Goal: Information Seeking & Learning: Learn about a topic

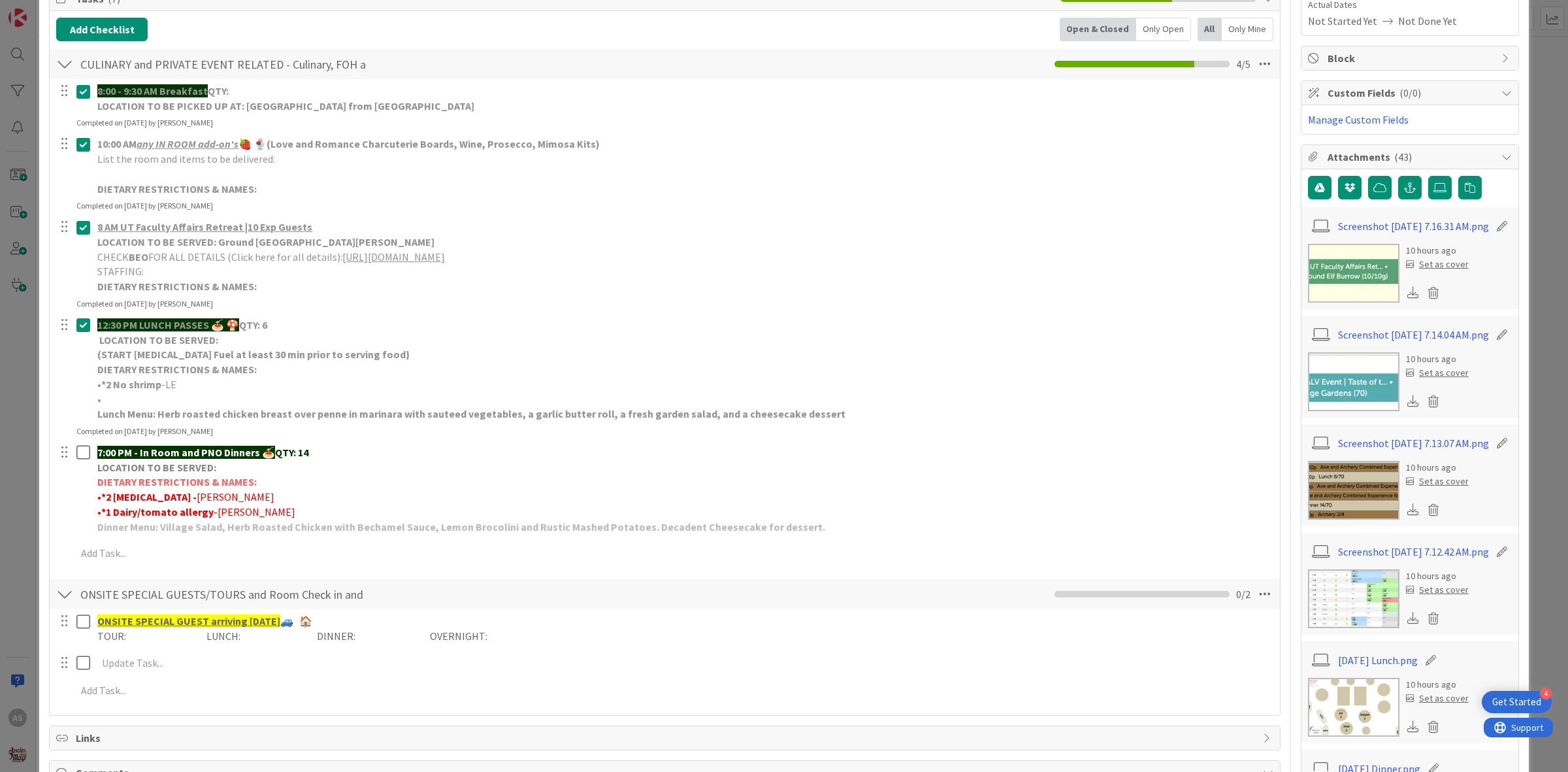
scroll to position [245, 0]
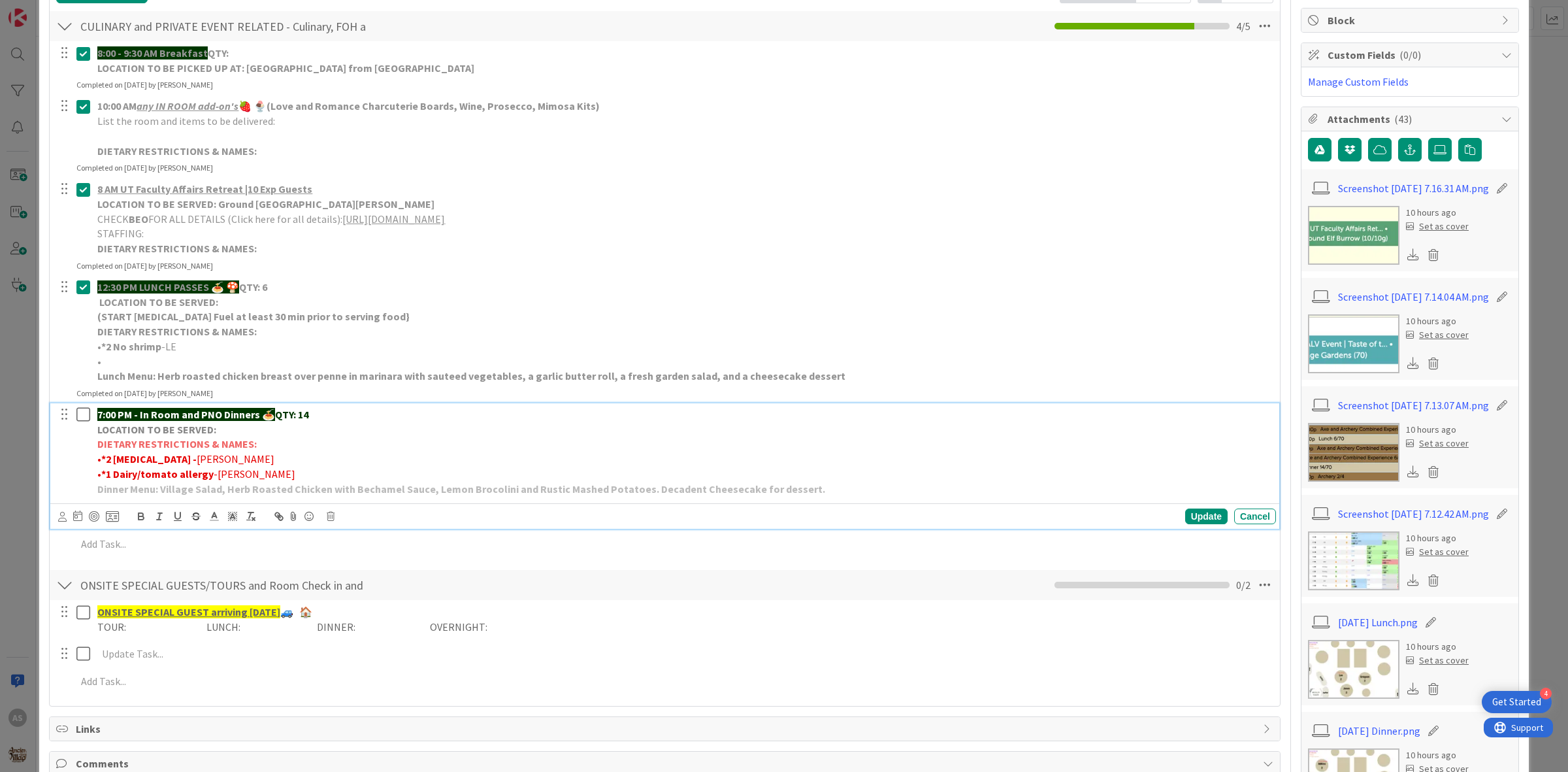
click at [82, 417] on icon at bounding box center [83, 414] width 14 height 16
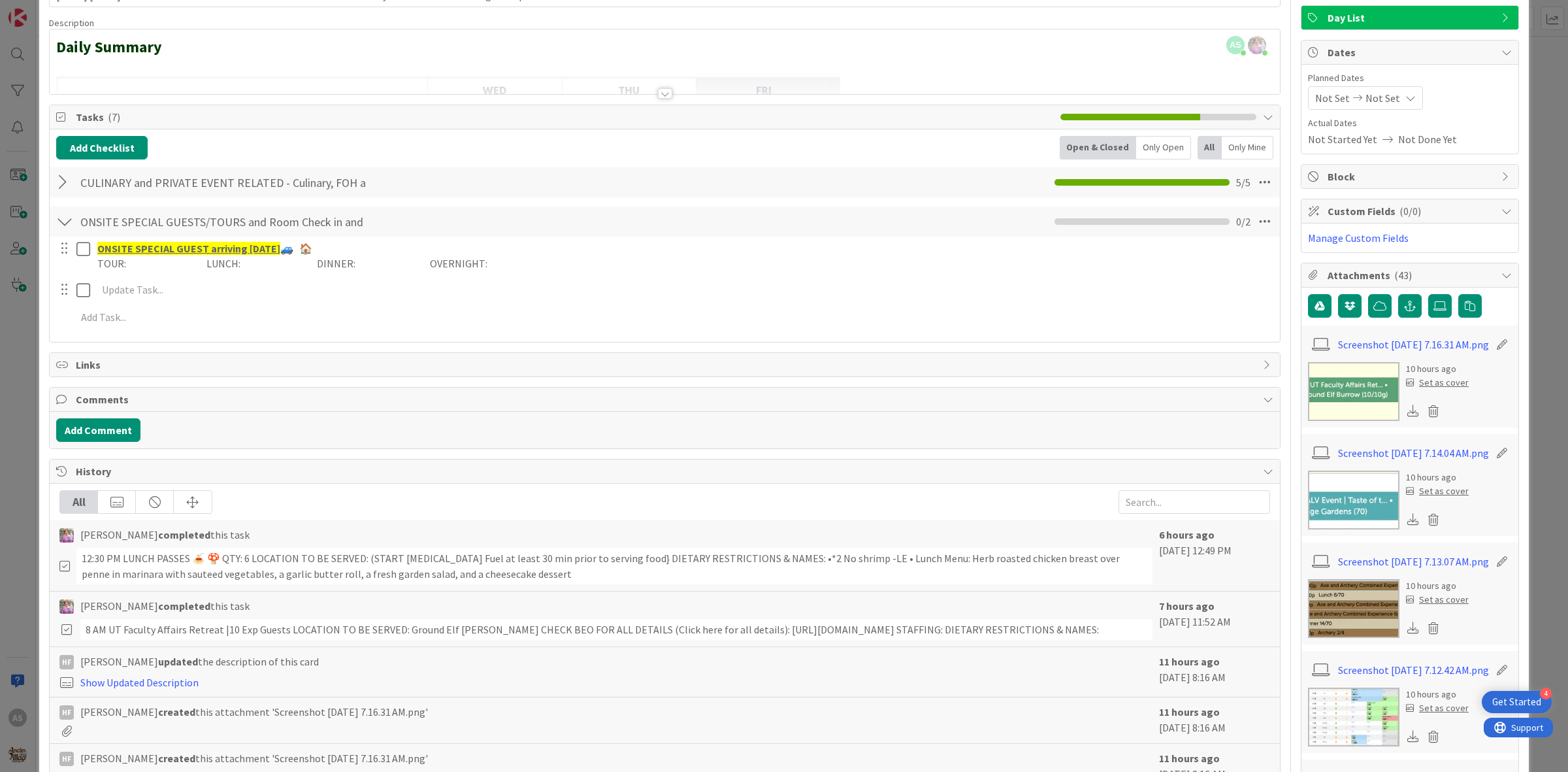
scroll to position [0, 0]
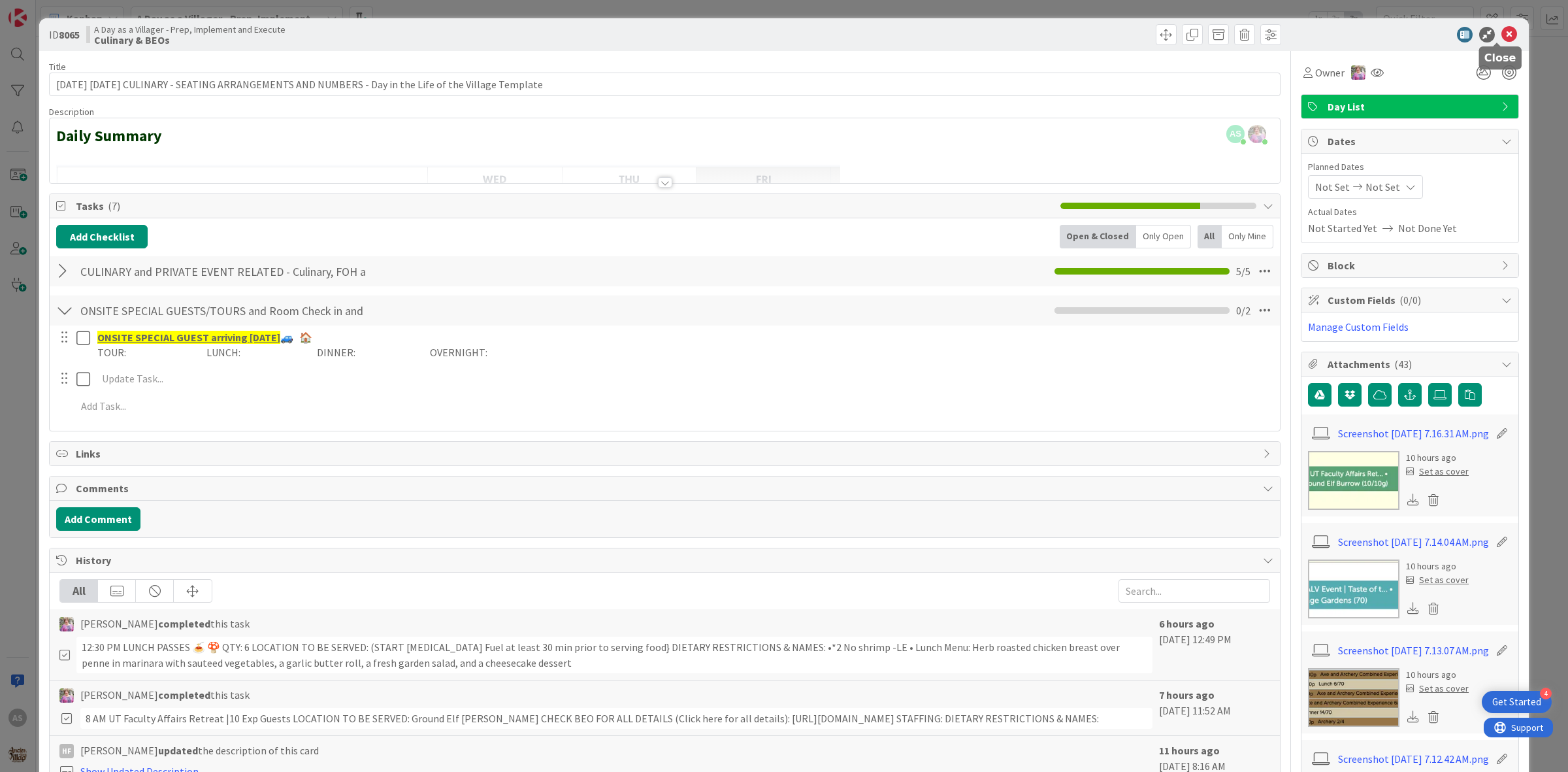
click at [1501, 35] on icon at bounding box center [1509, 34] width 16 height 16
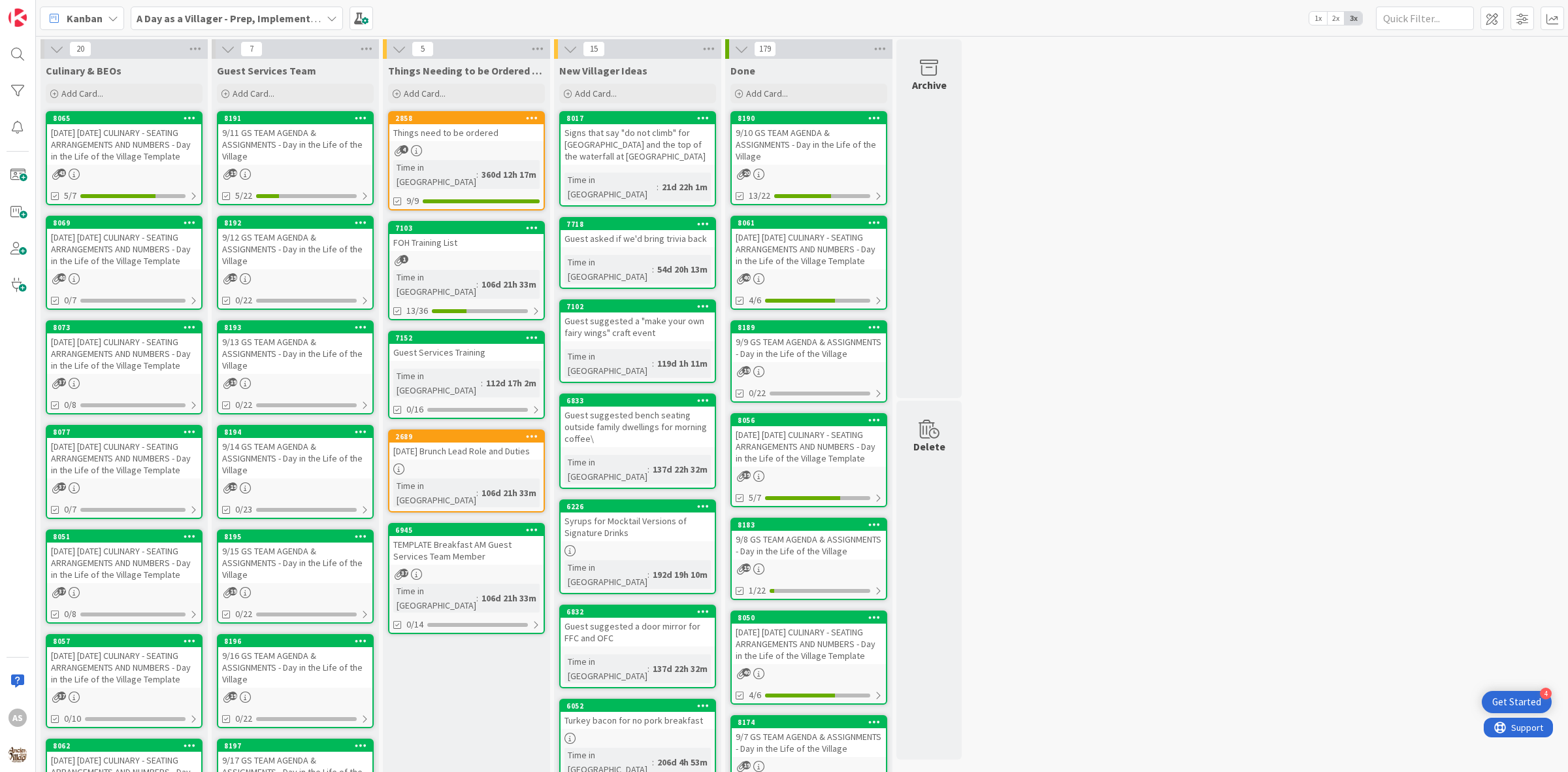
click at [258, 144] on div "9/11 GS TEAM AGENDA & ASSIGNMENTS - Day in the Life of the Village" at bounding box center [295, 144] width 154 height 40
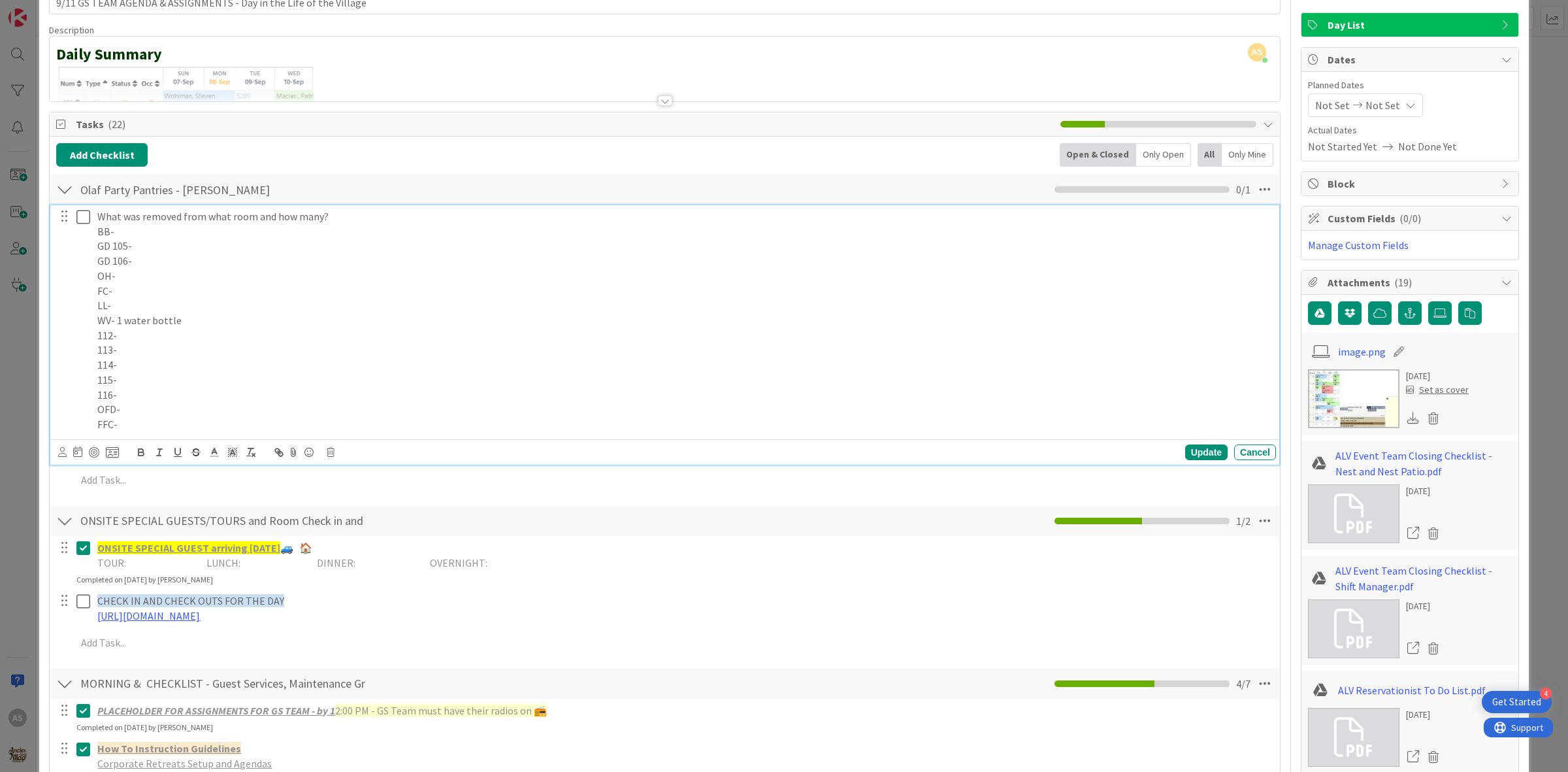
click at [80, 213] on icon at bounding box center [83, 217] width 14 height 16
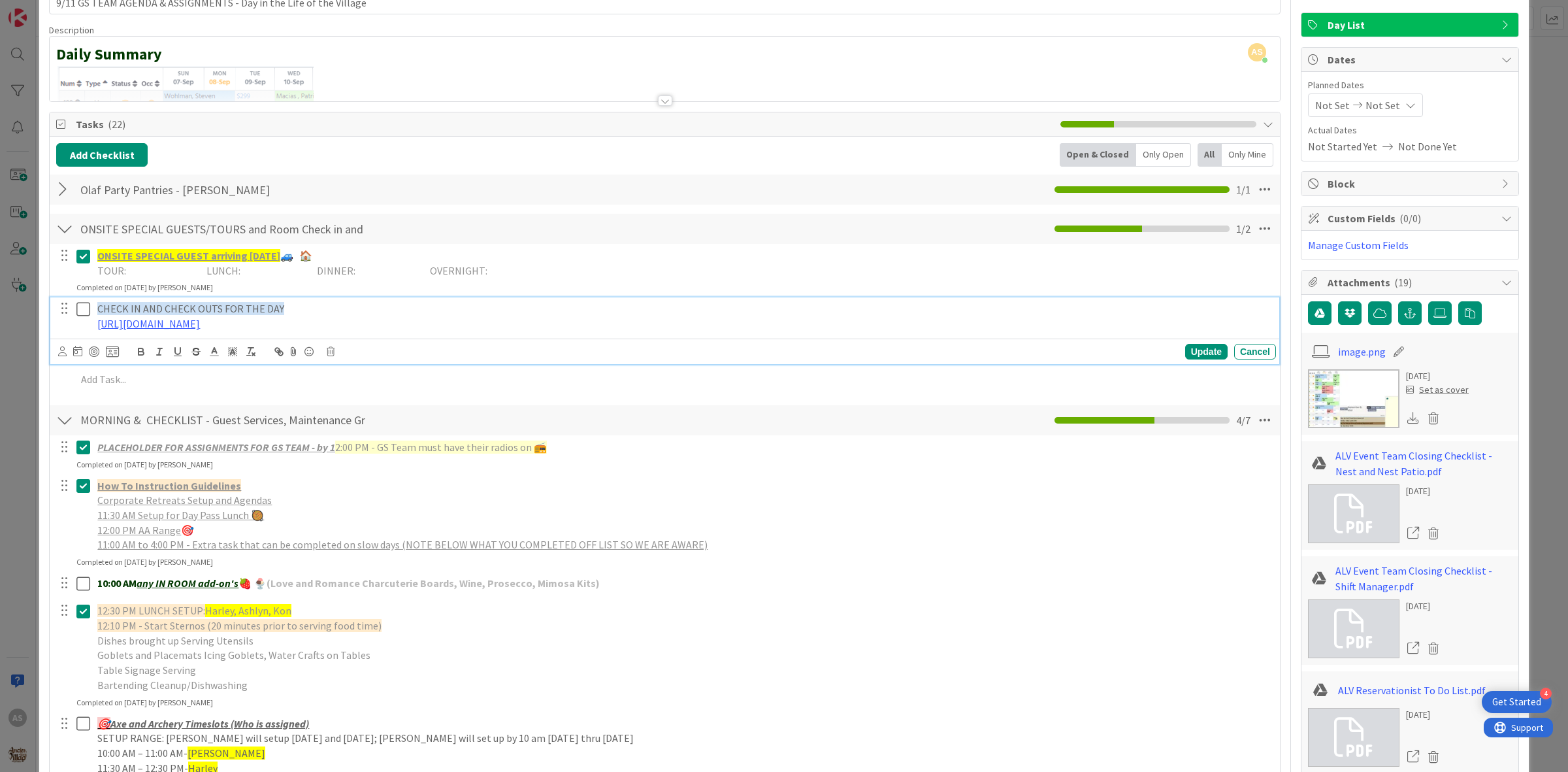
click at [77, 312] on icon at bounding box center [83, 309] width 14 height 16
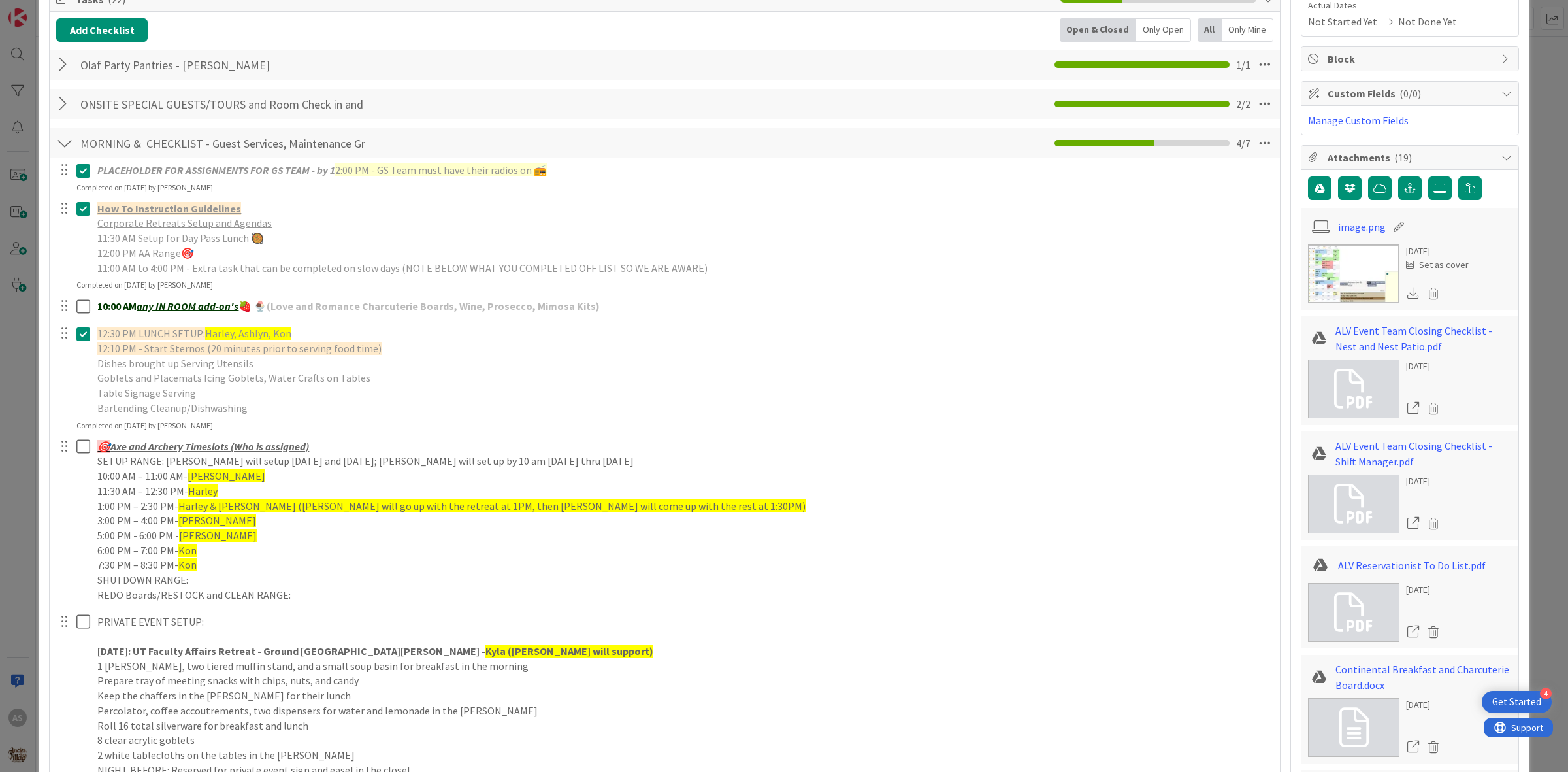
scroll to position [245, 0]
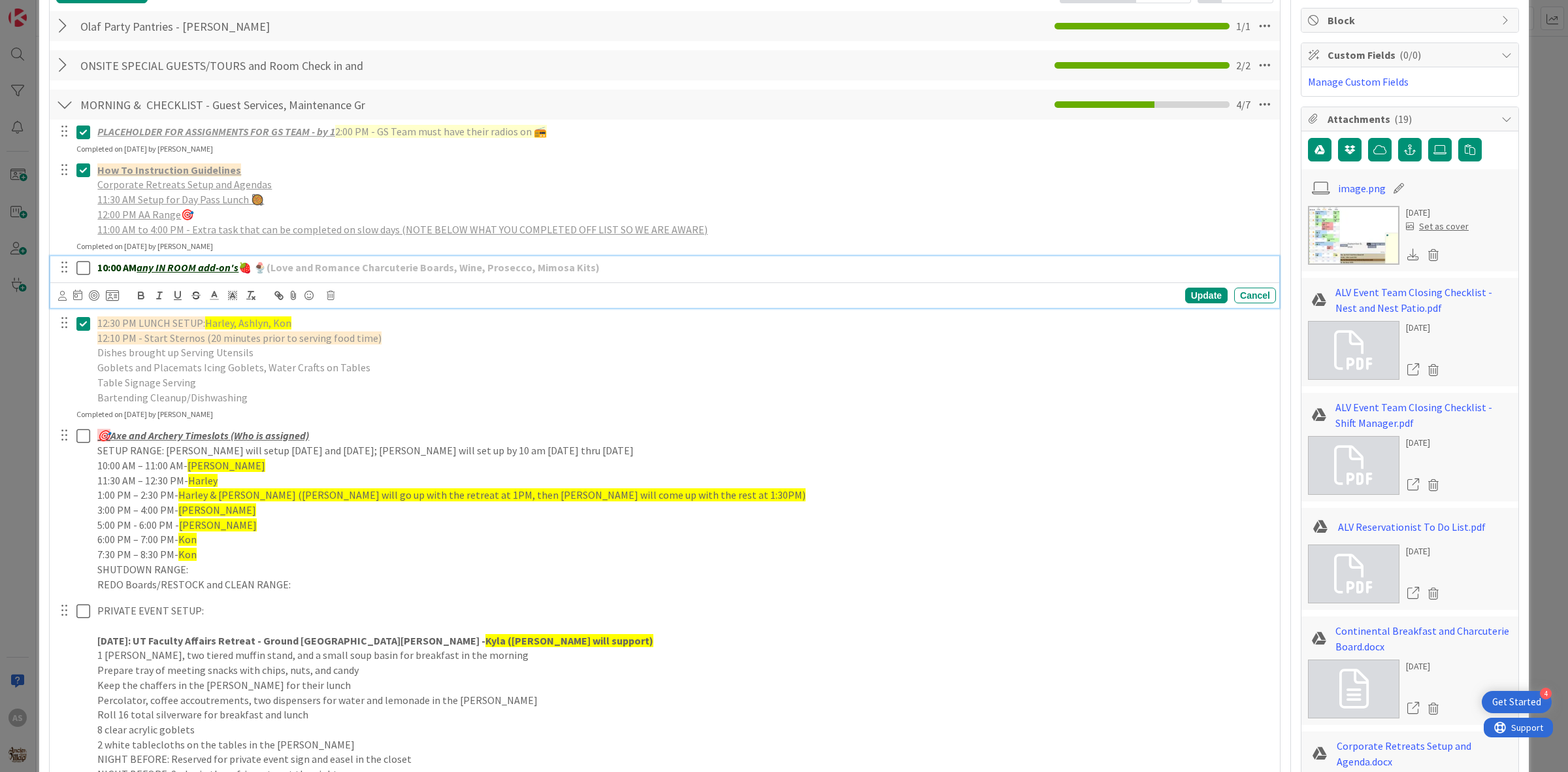
click at [81, 272] on icon at bounding box center [83, 268] width 14 height 16
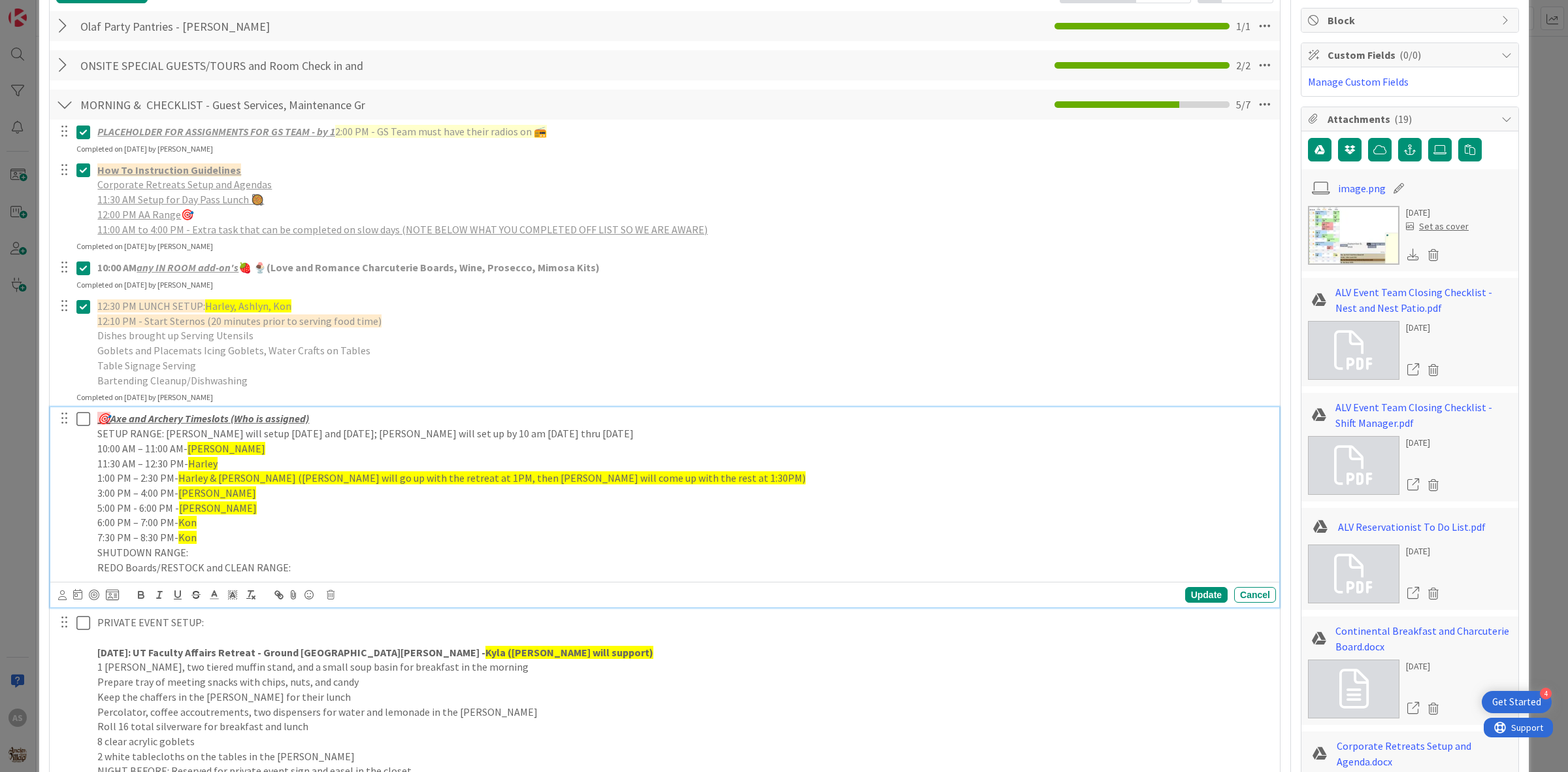
click at [83, 418] on icon at bounding box center [83, 418] width 14 height 16
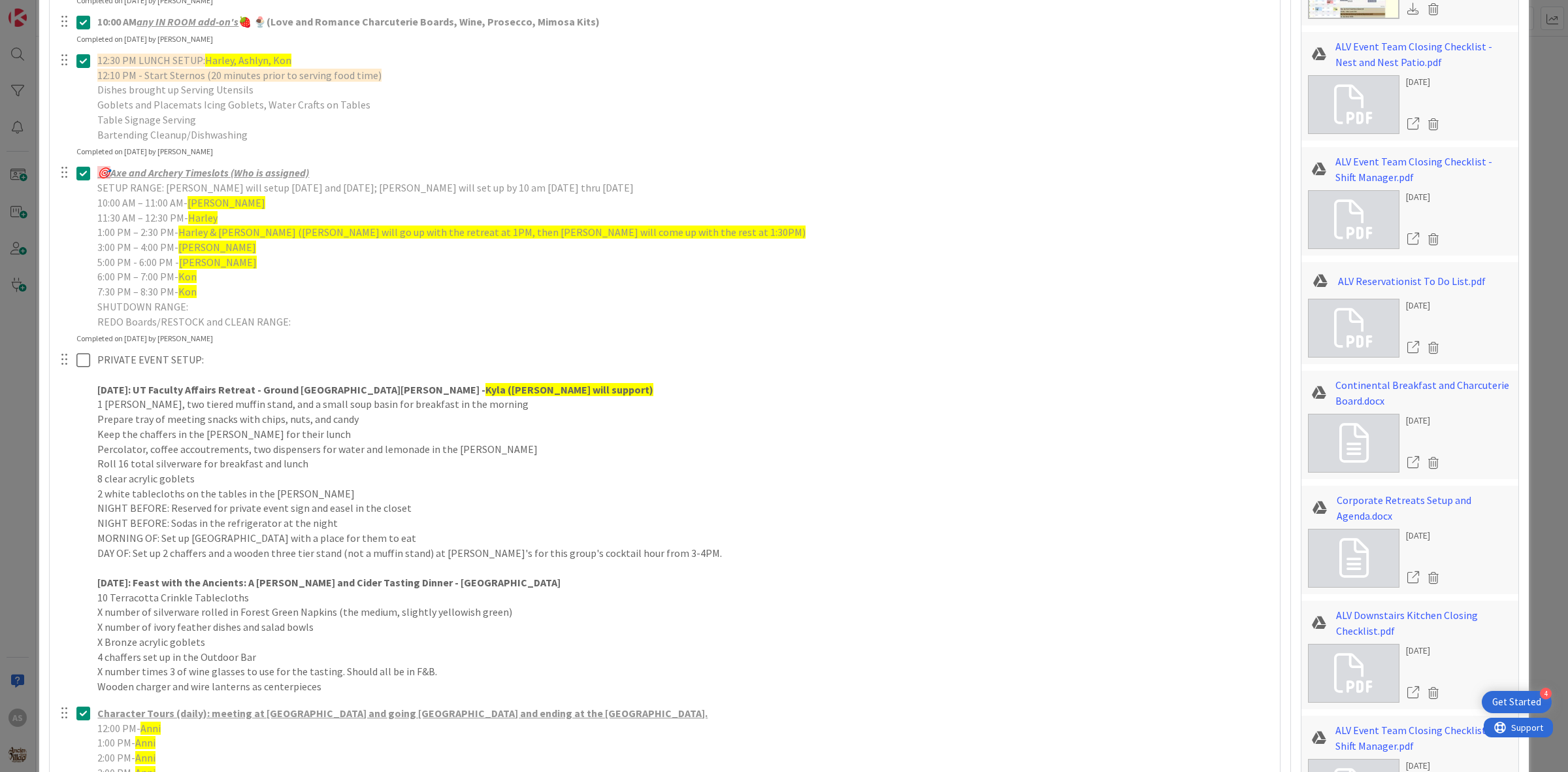
scroll to position [654, 0]
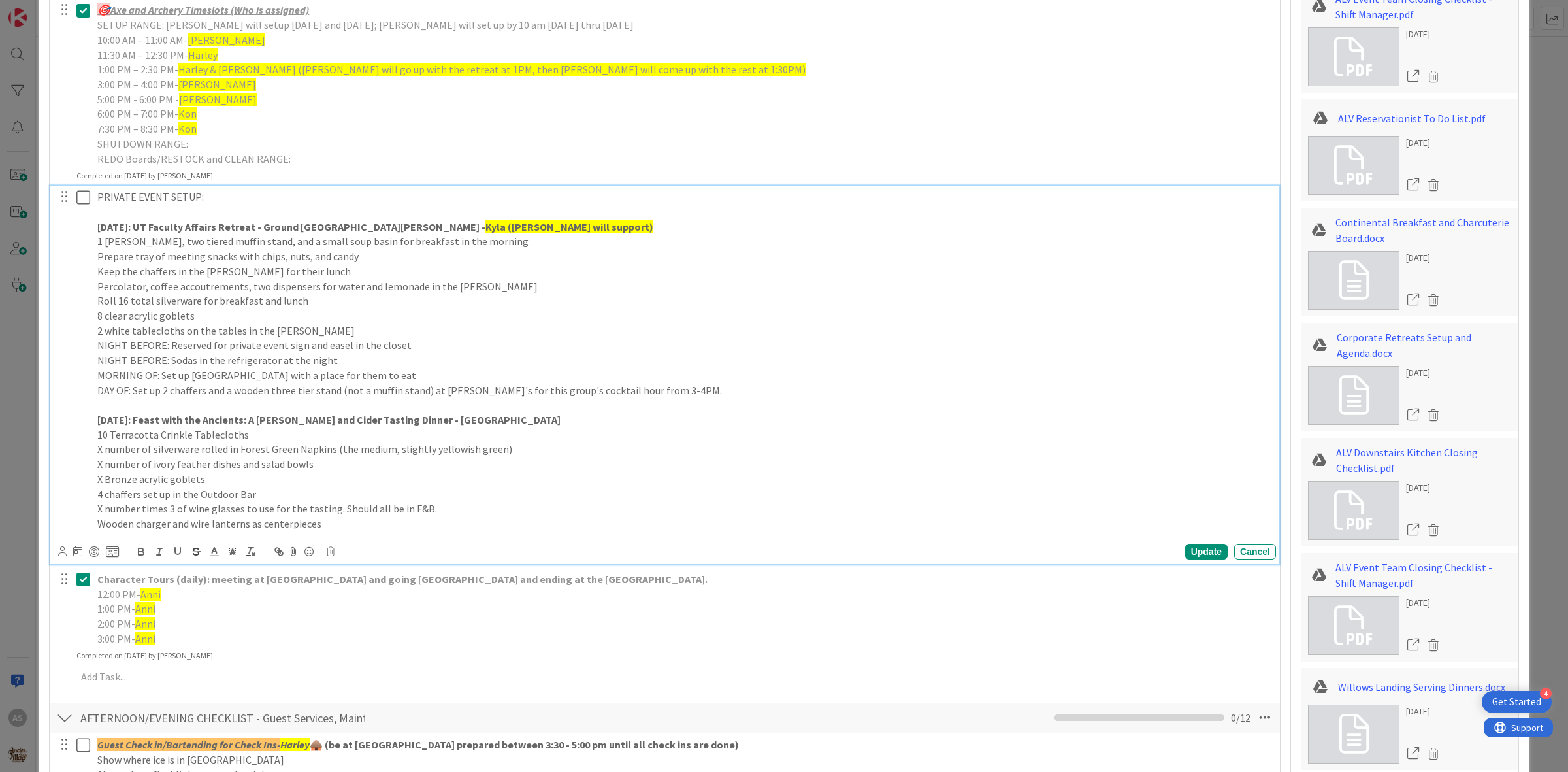
click at [81, 200] on icon at bounding box center [83, 196] width 14 height 16
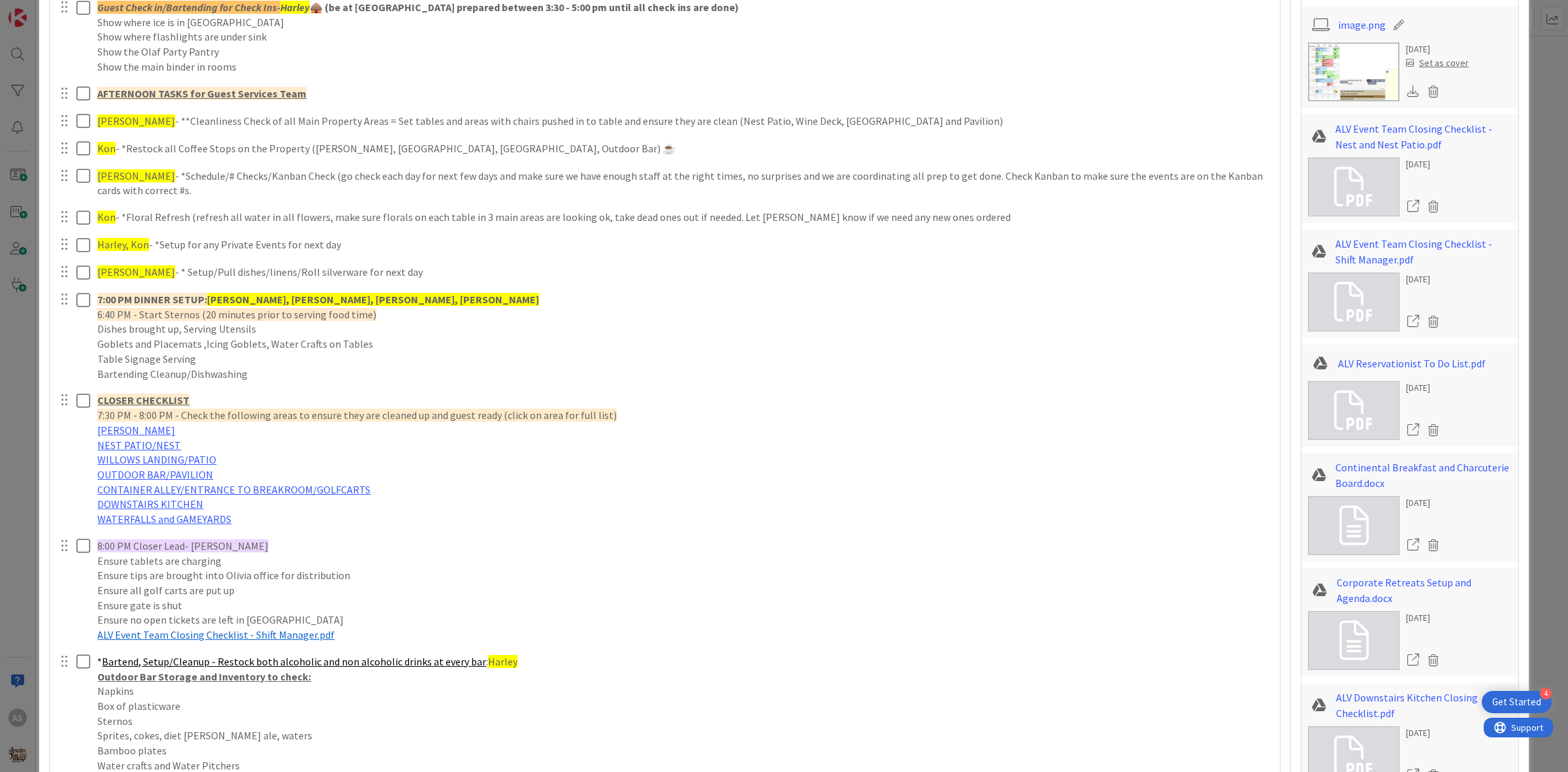
scroll to position [327, 0]
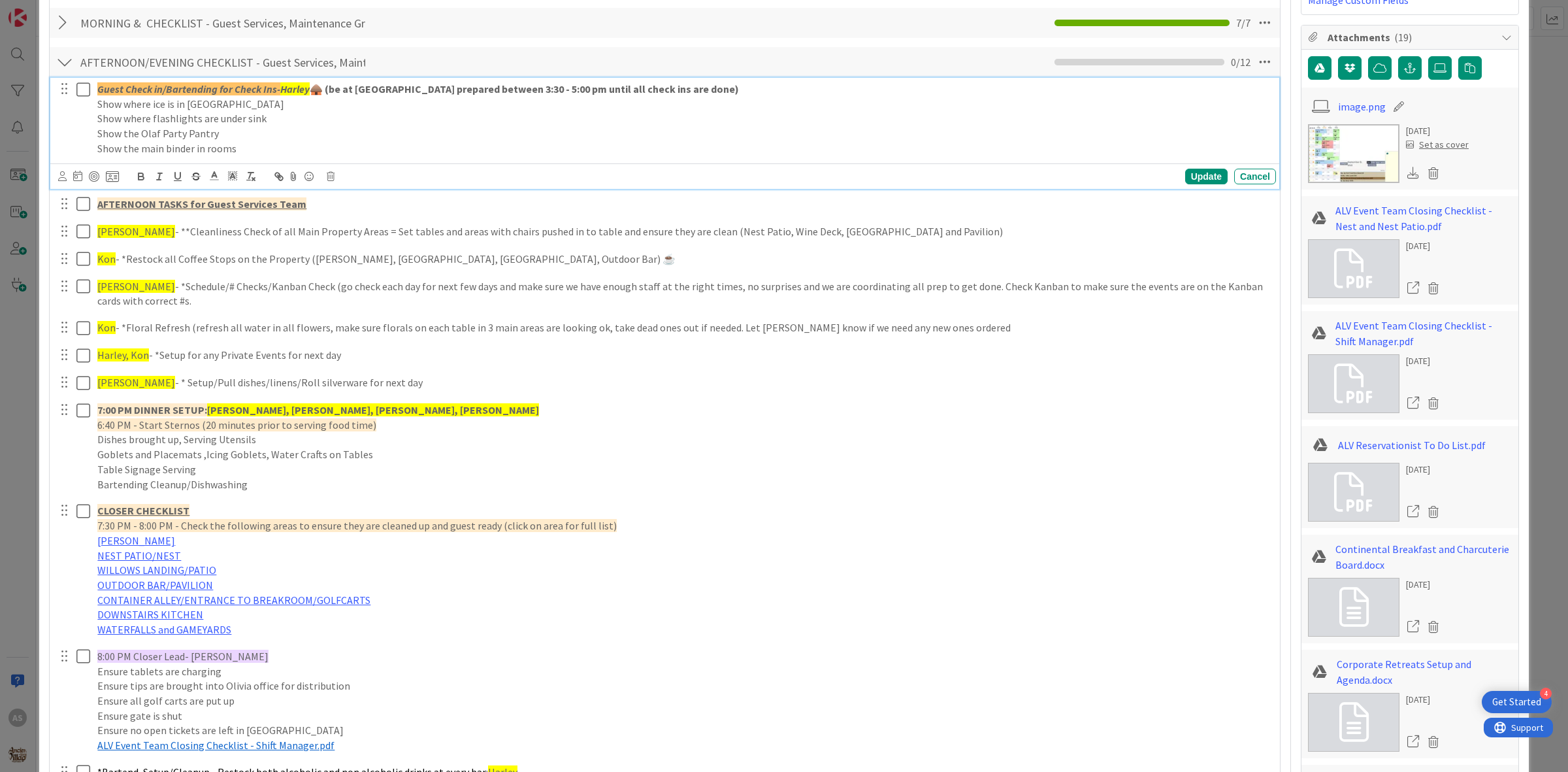
click at [82, 85] on icon at bounding box center [83, 89] width 14 height 16
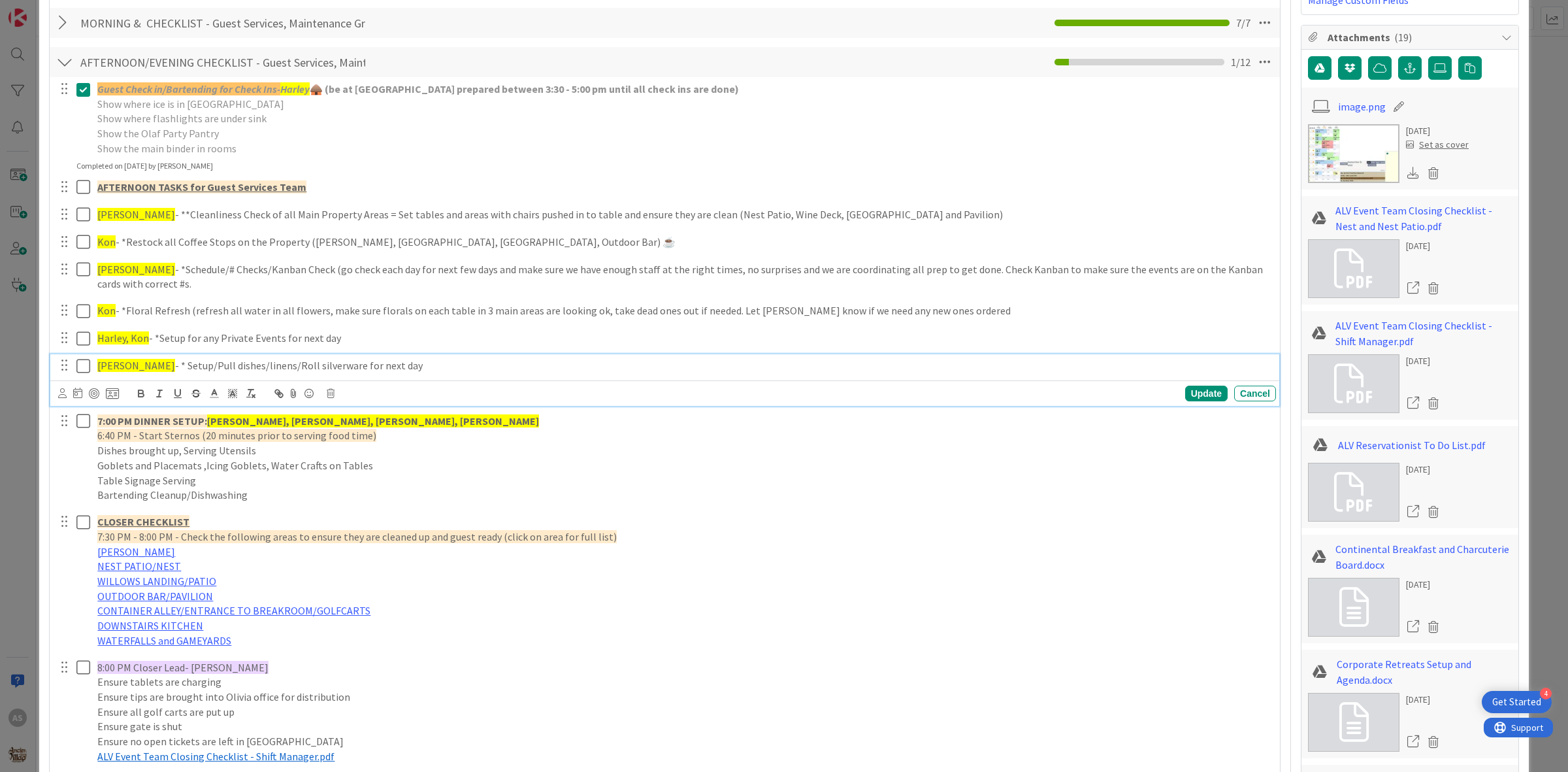
click at [85, 369] on icon at bounding box center [83, 365] width 14 height 16
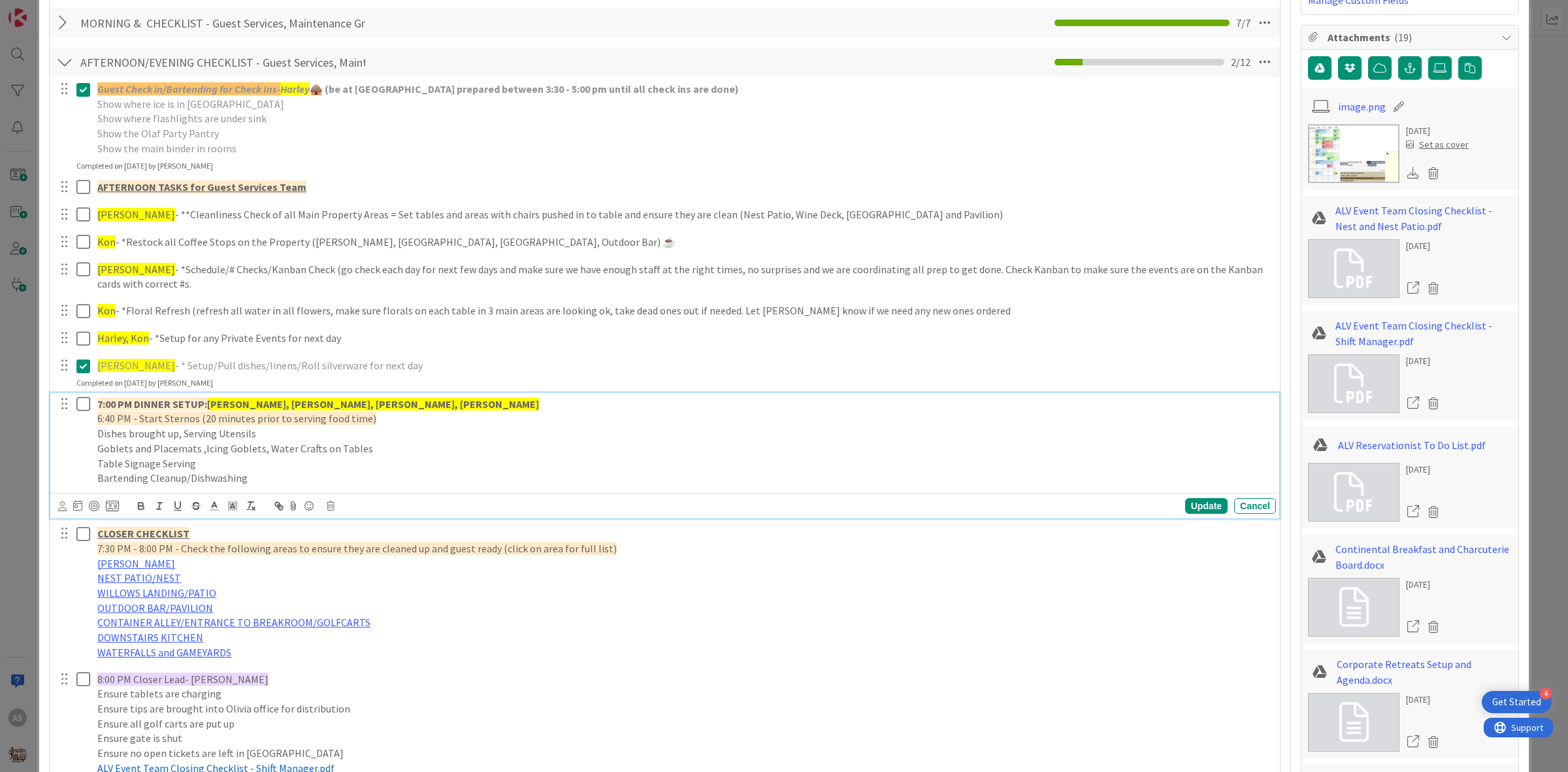
click at [79, 403] on icon at bounding box center [83, 404] width 14 height 16
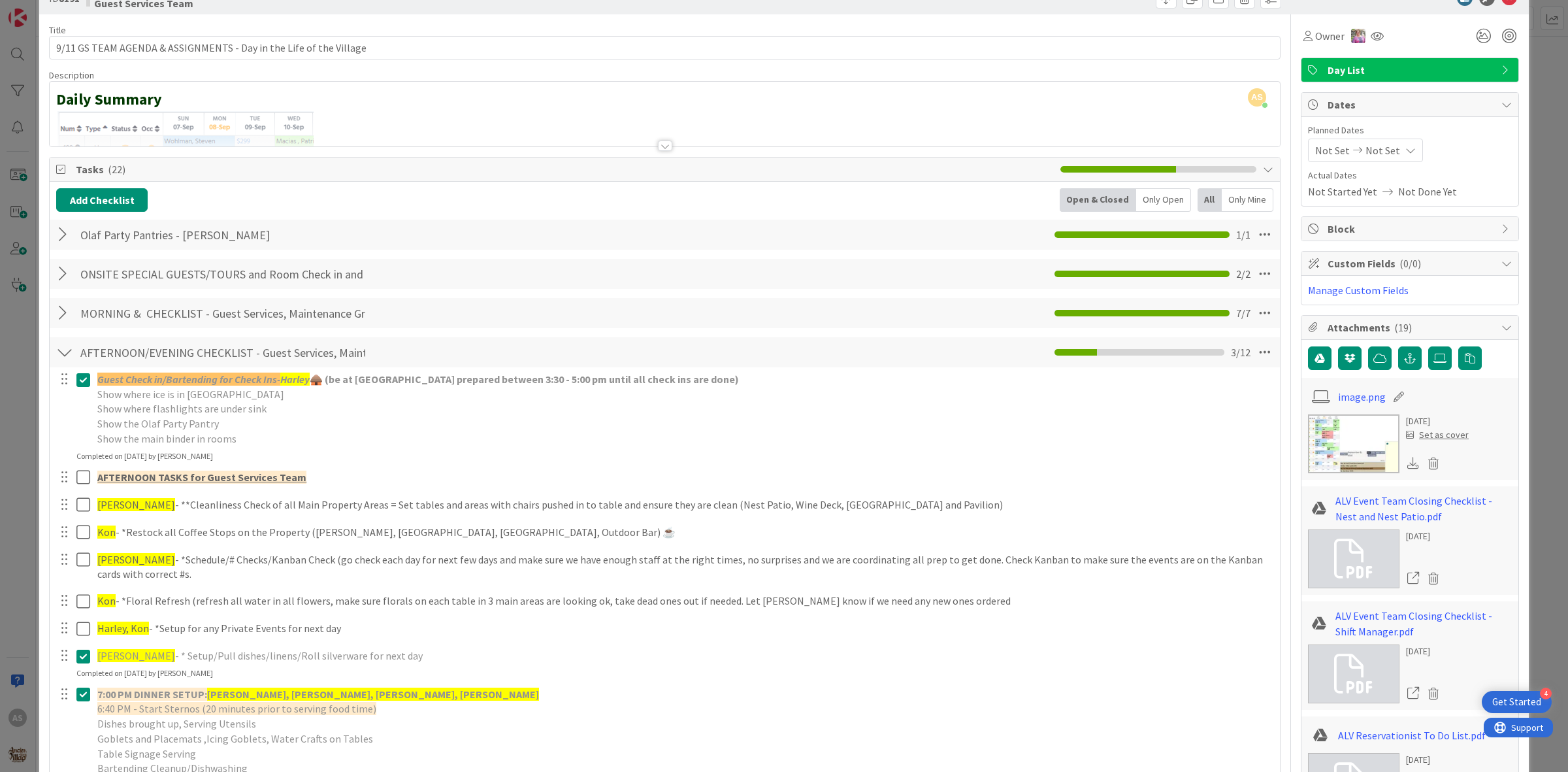
scroll to position [0, 0]
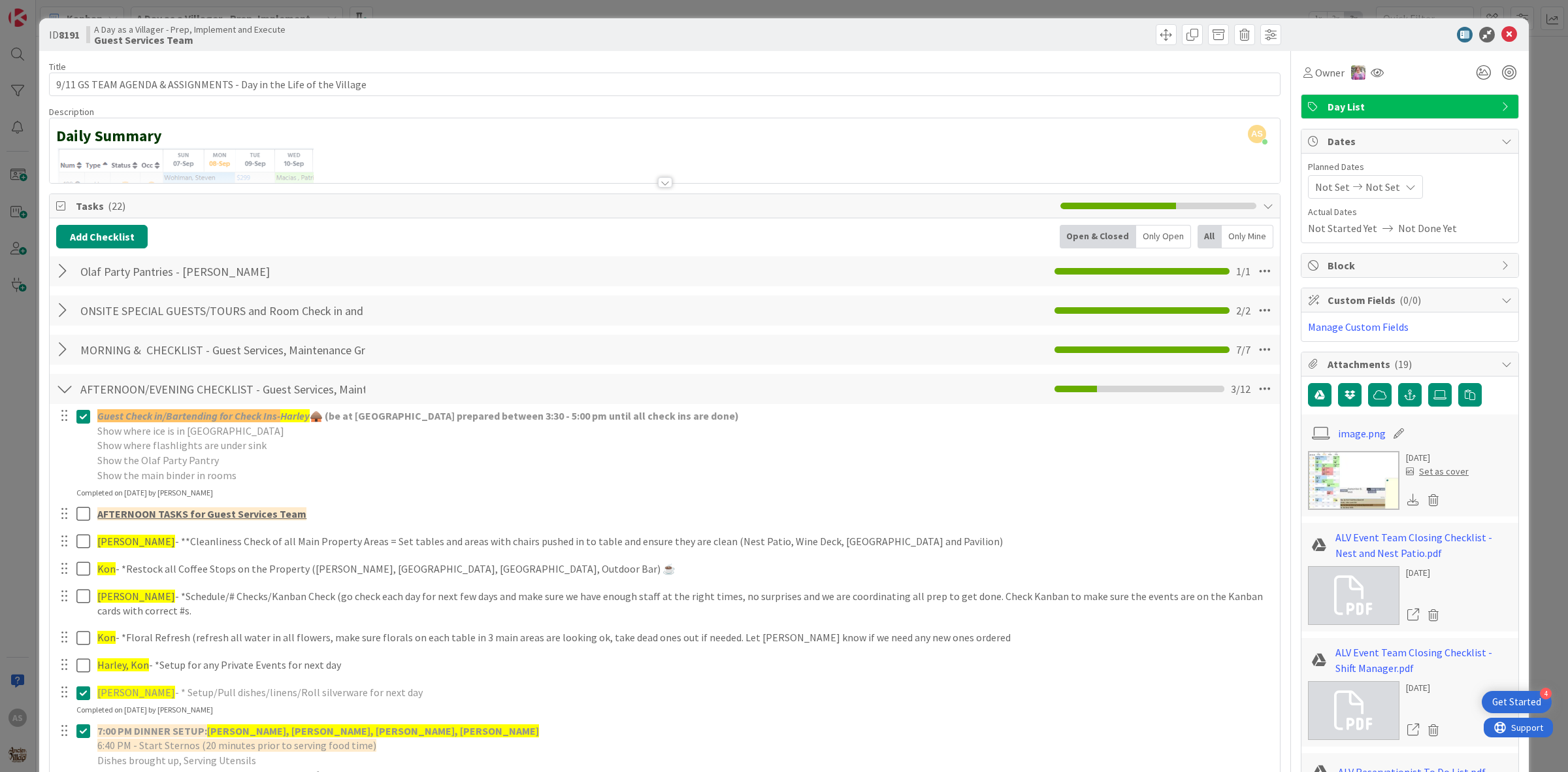
click at [1501, 31] on icon at bounding box center [1509, 34] width 16 height 16
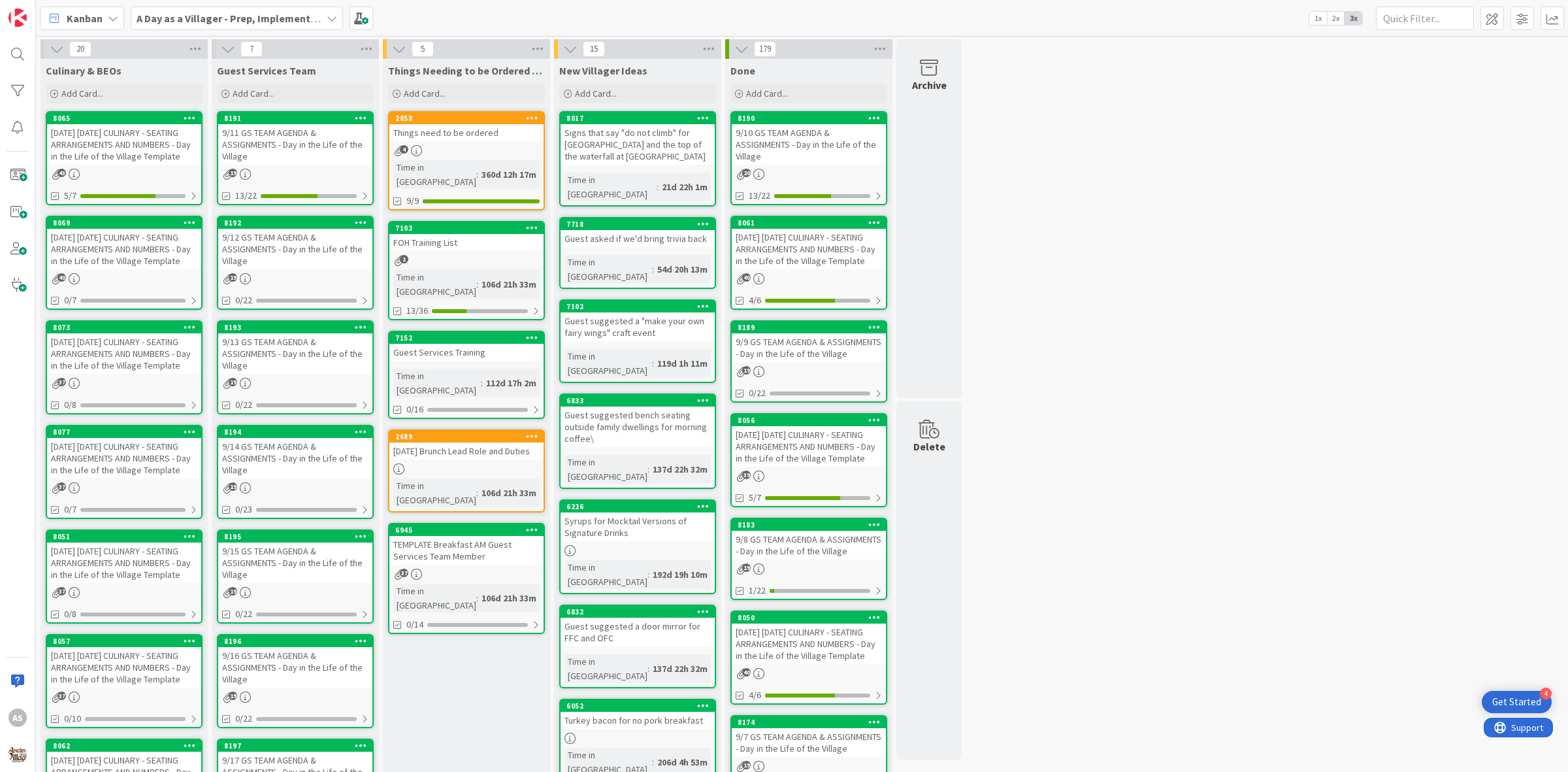
click at [462, 463] on div at bounding box center [466, 469] width 154 height 11
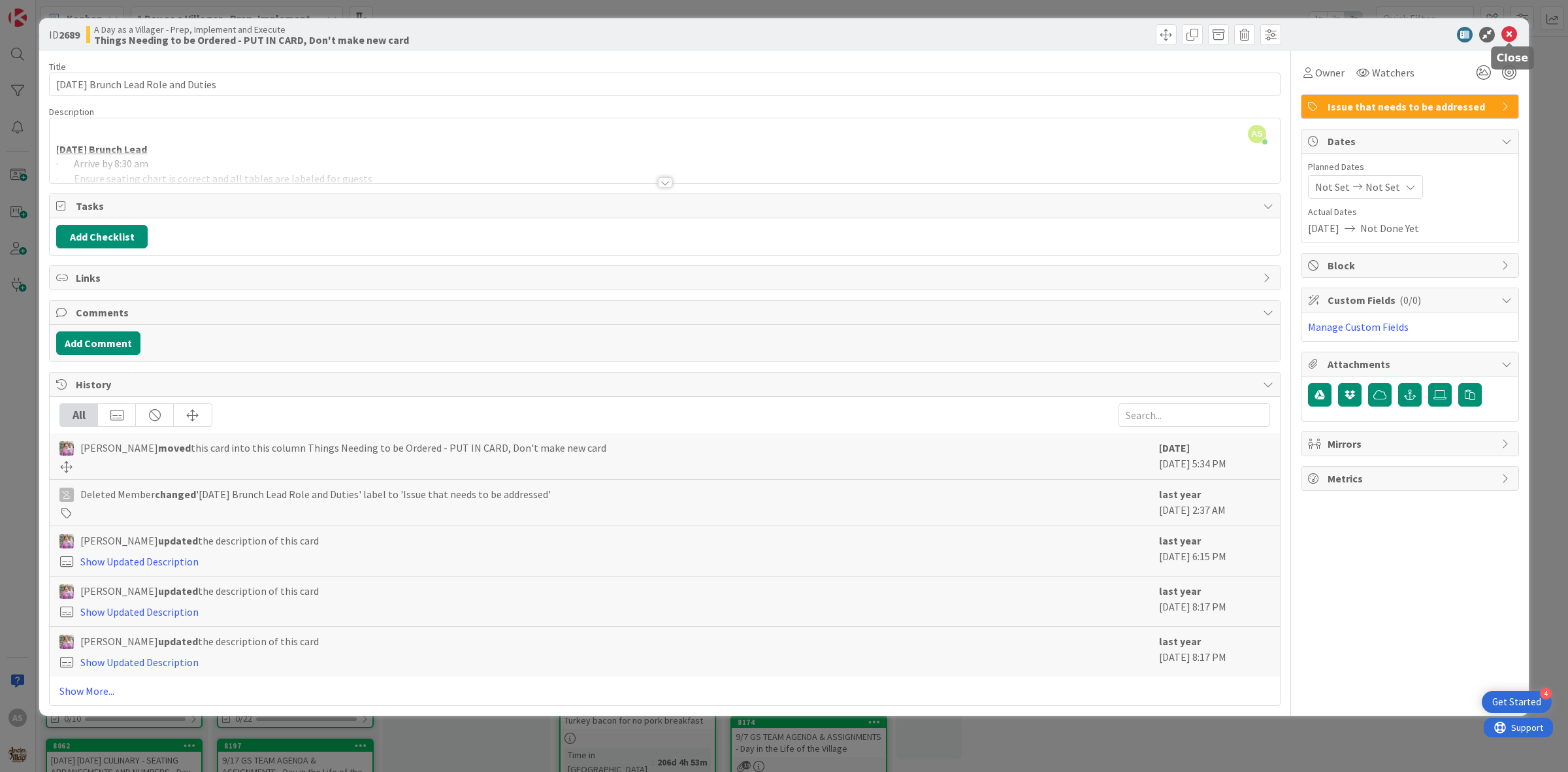
click at [1514, 37] on icon at bounding box center [1509, 34] width 16 height 16
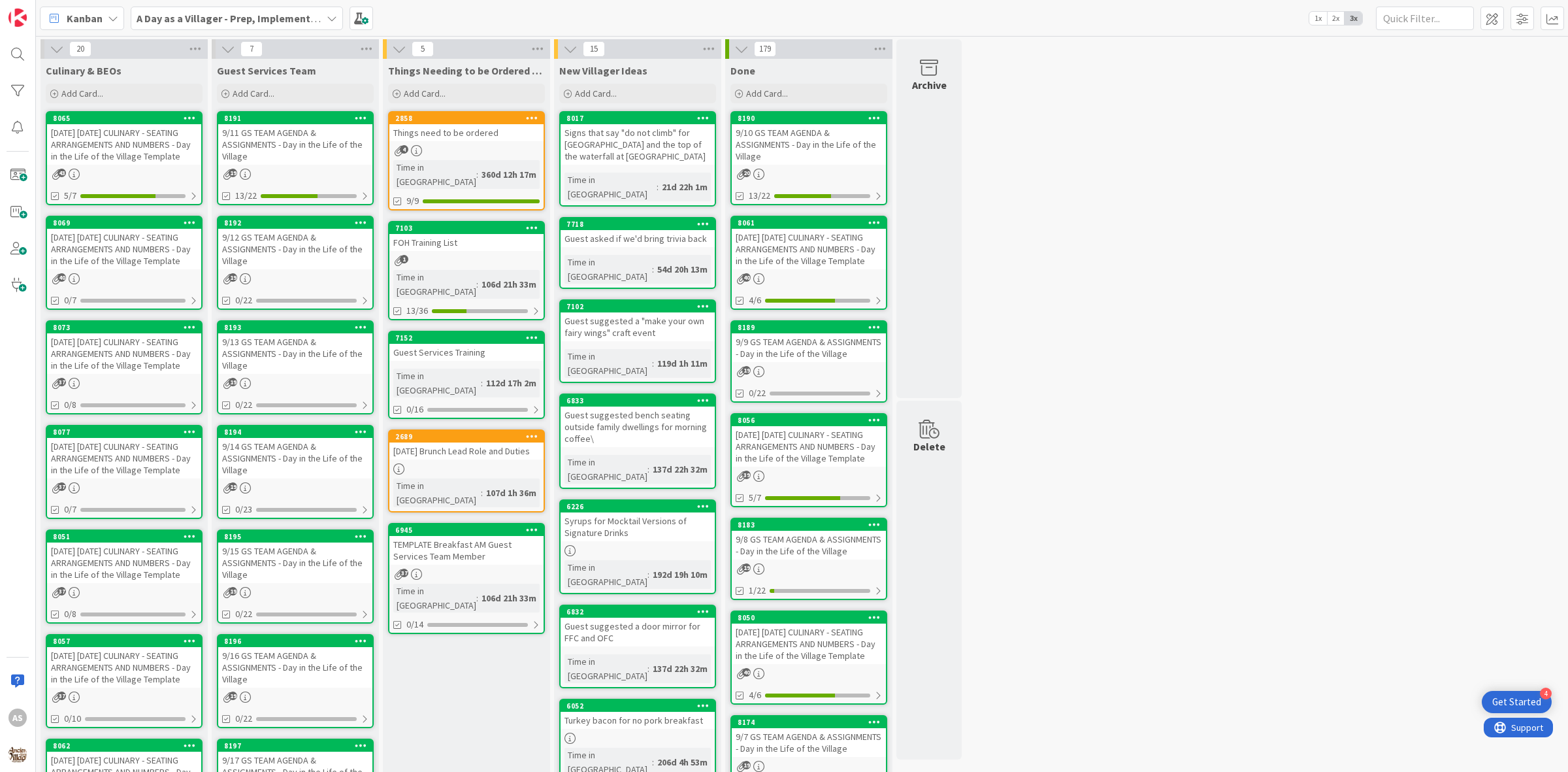
click at [458, 344] on div "Guest Services Training" at bounding box center [466, 352] width 154 height 17
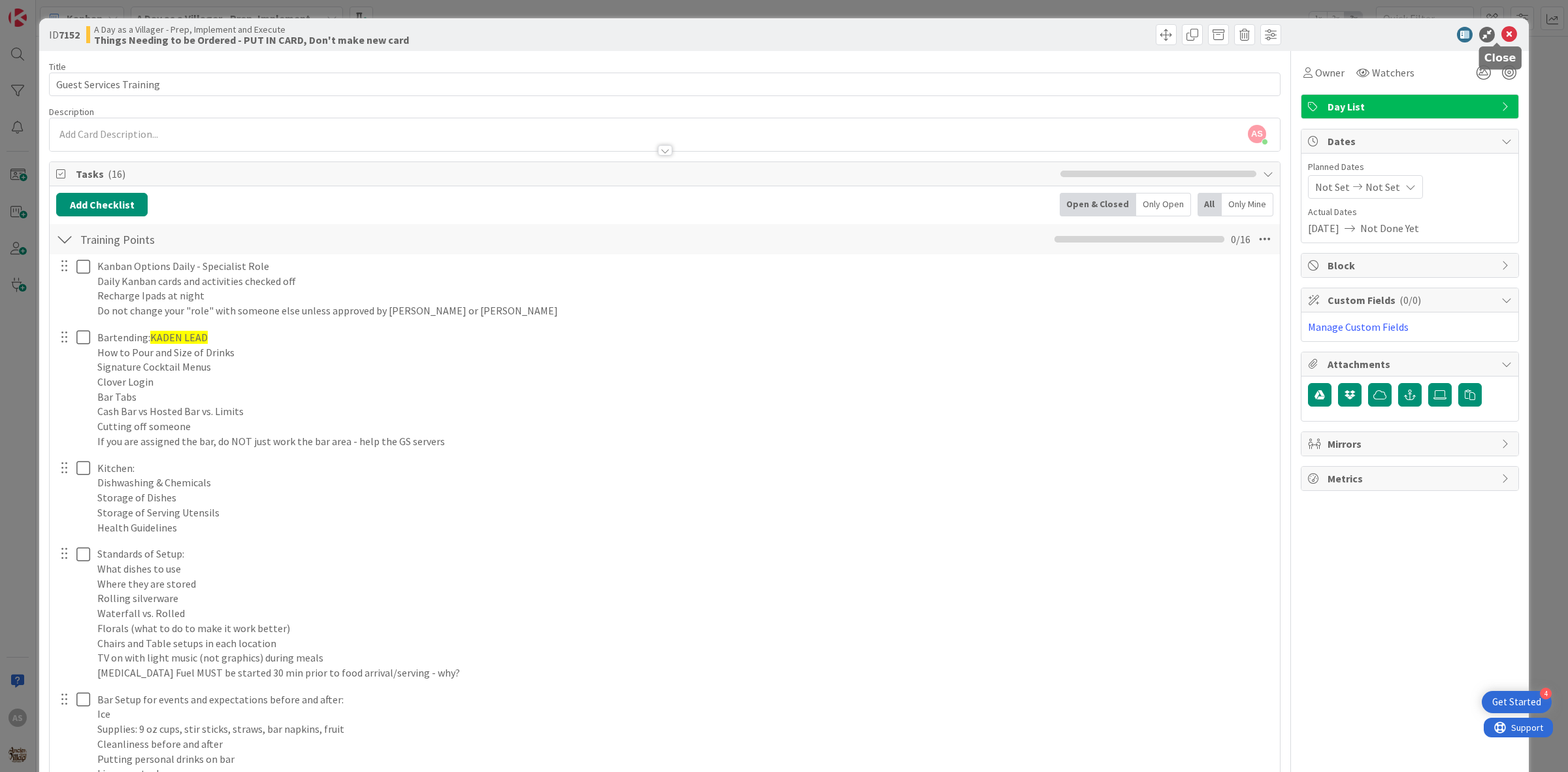
click at [1501, 31] on icon at bounding box center [1509, 34] width 16 height 16
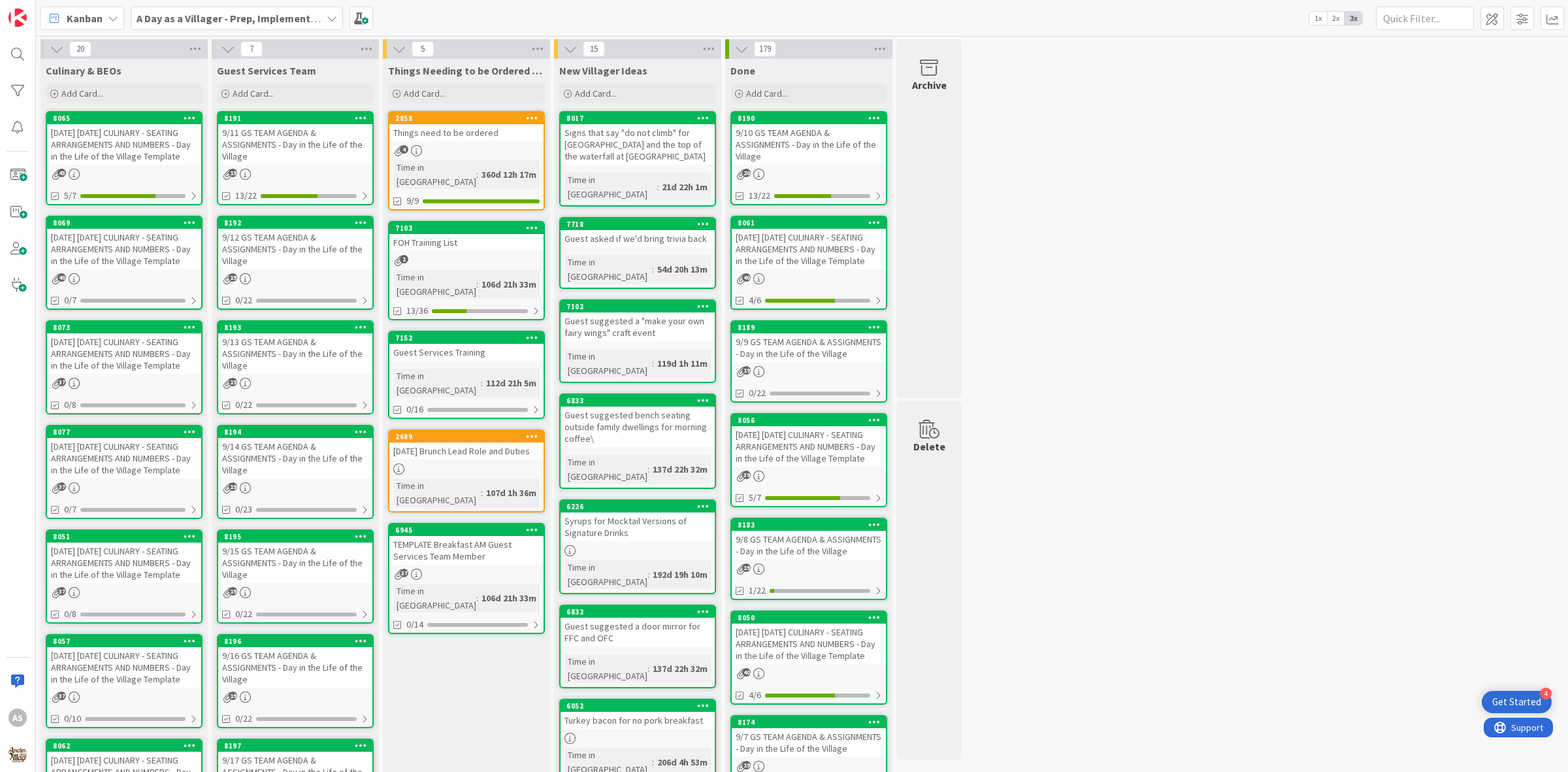
click at [285, 342] on div "9/13 GS TEAM AGENDA & ASSIGNMENTS - Day in the Life of the Village" at bounding box center [295, 354] width 154 height 40
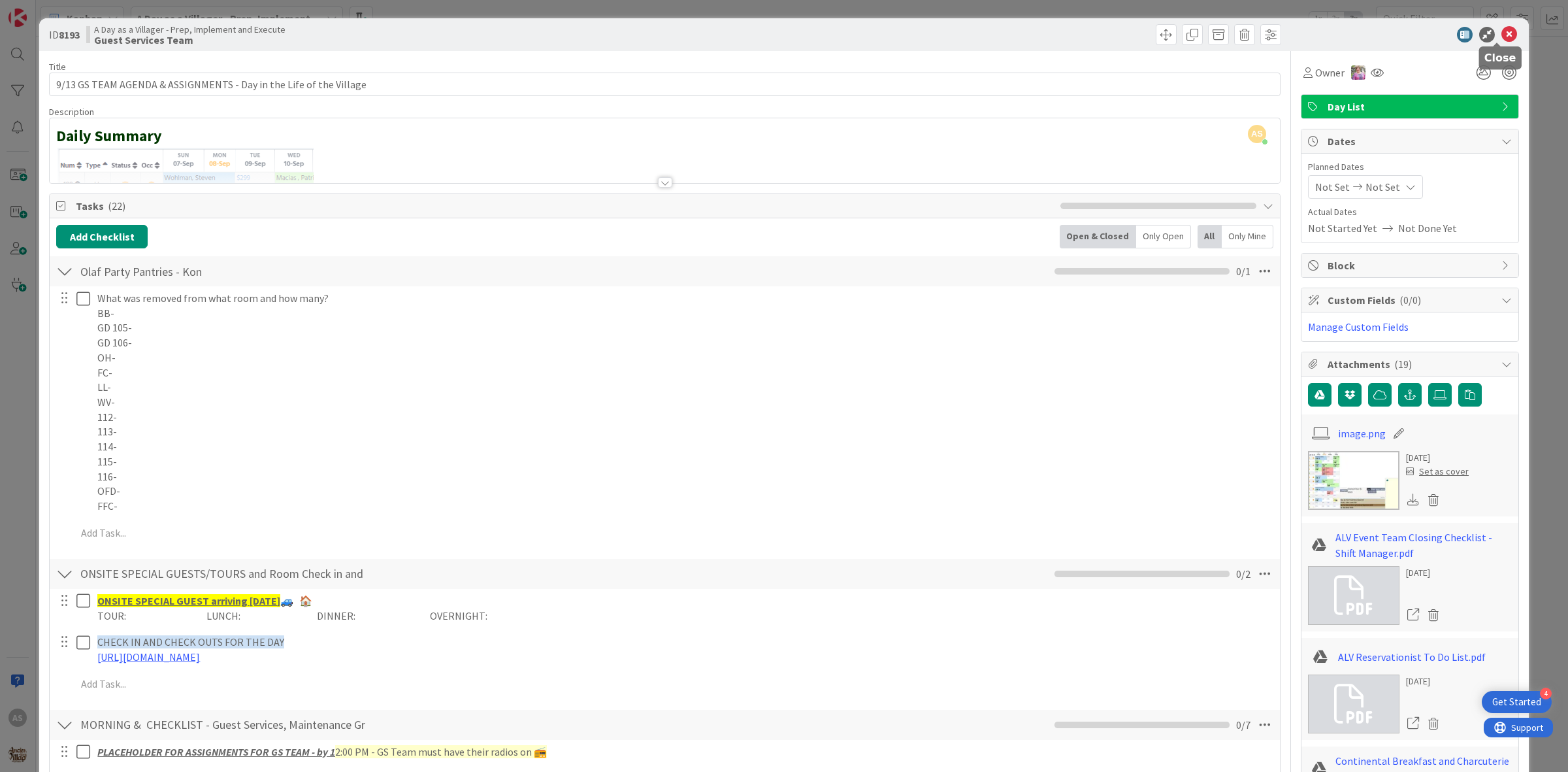
click at [1501, 30] on icon at bounding box center [1509, 34] width 16 height 16
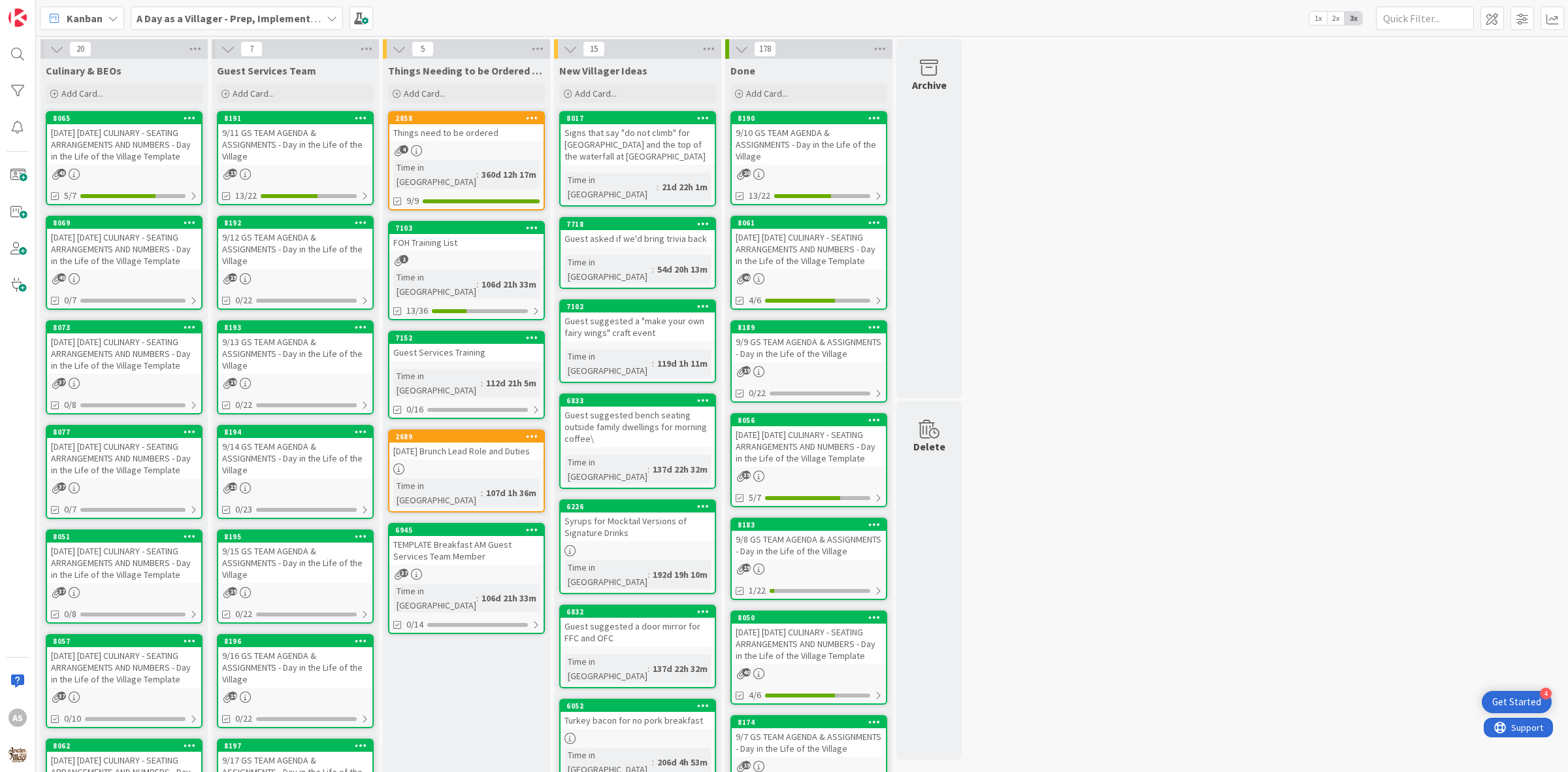
click at [295, 471] on div "9/14 GS TEAM AGENDA & ASSIGNMENTS - Day in the Life of the Village" at bounding box center [295, 458] width 154 height 40
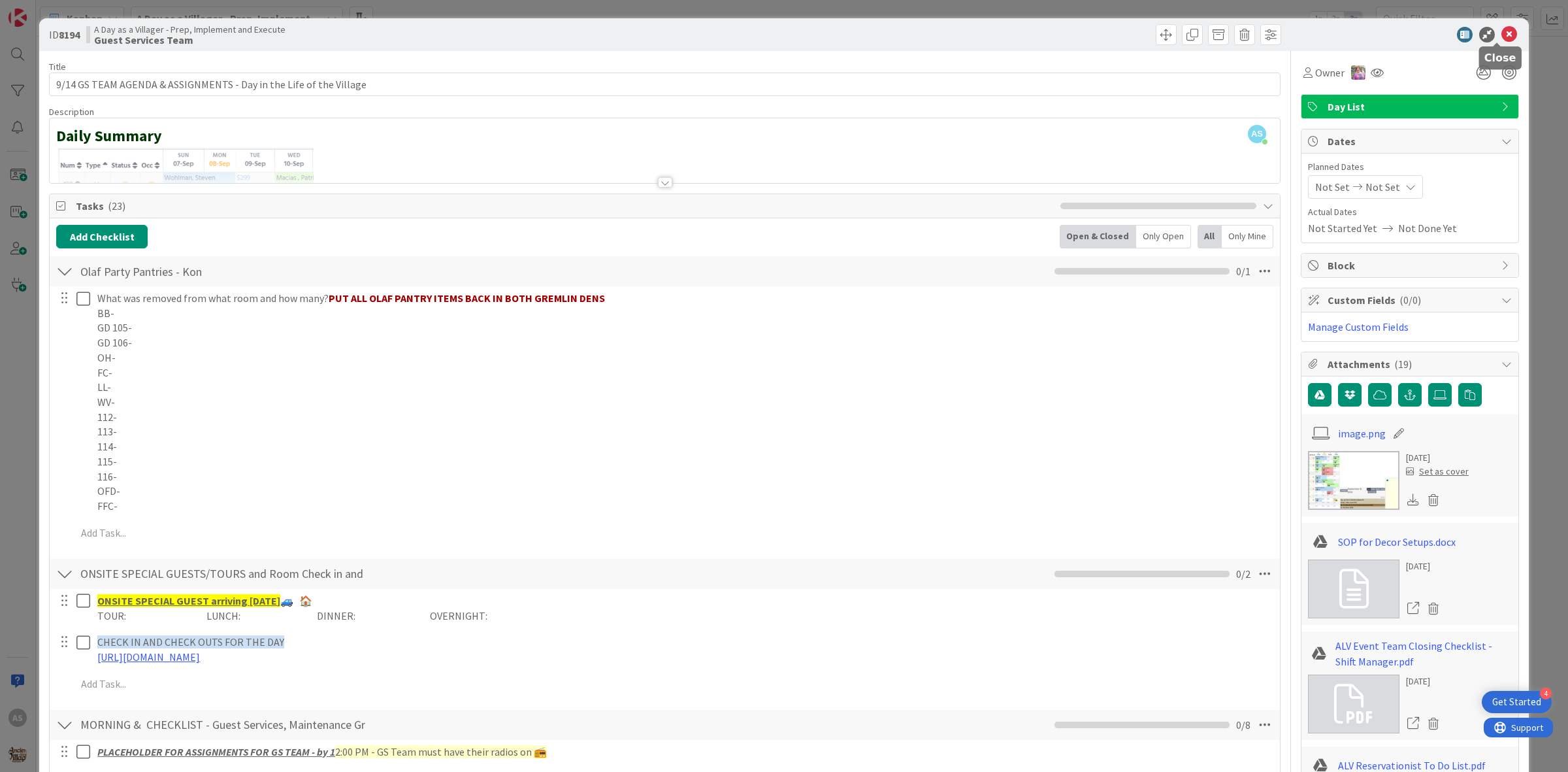
click at [1501, 29] on icon at bounding box center [1509, 34] width 16 height 16
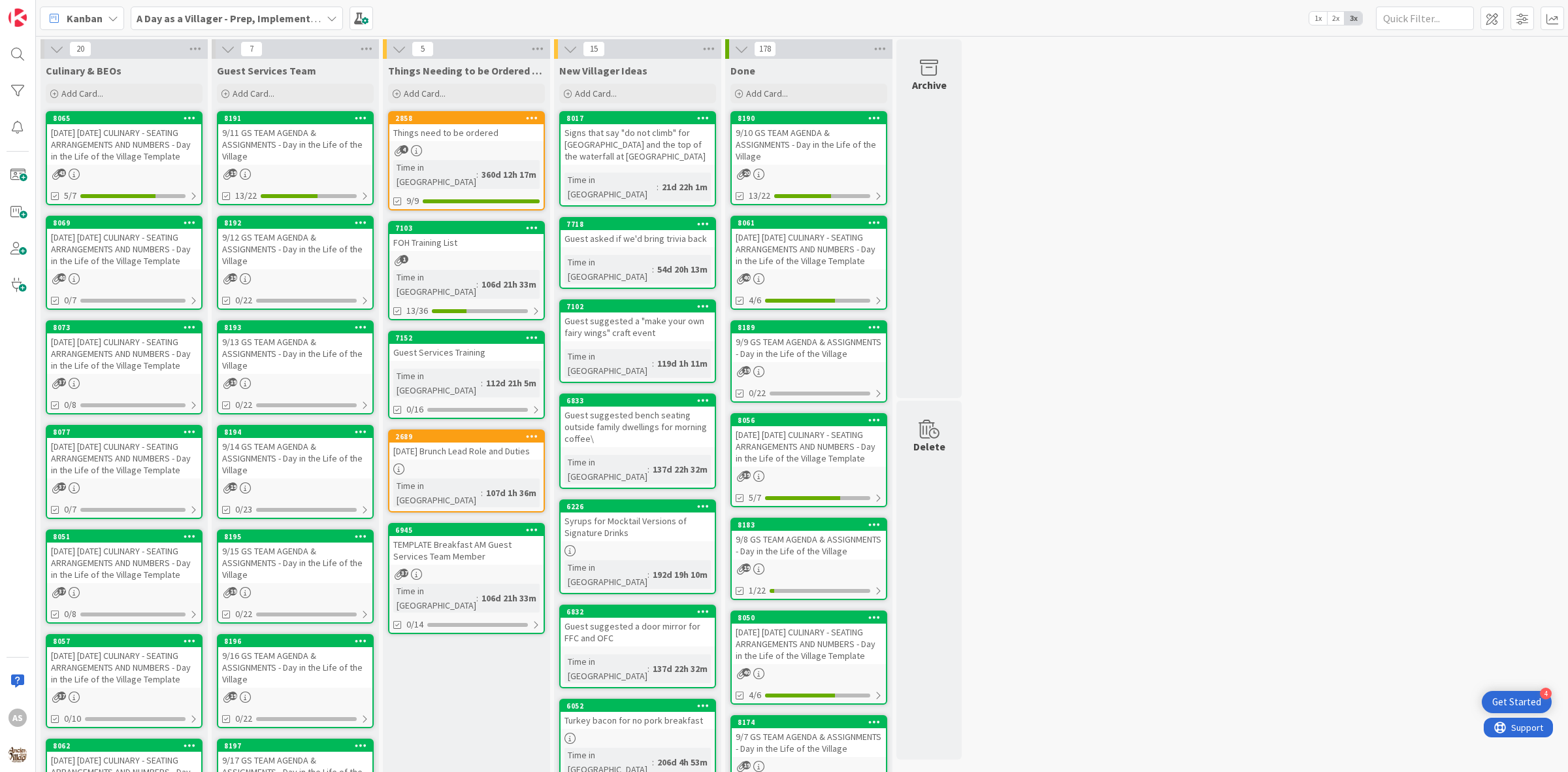
click at [331, 551] on div "9/15 GS TEAM AGENDA & ASSIGNMENTS - Day in the Life of the Village" at bounding box center [295, 563] width 154 height 40
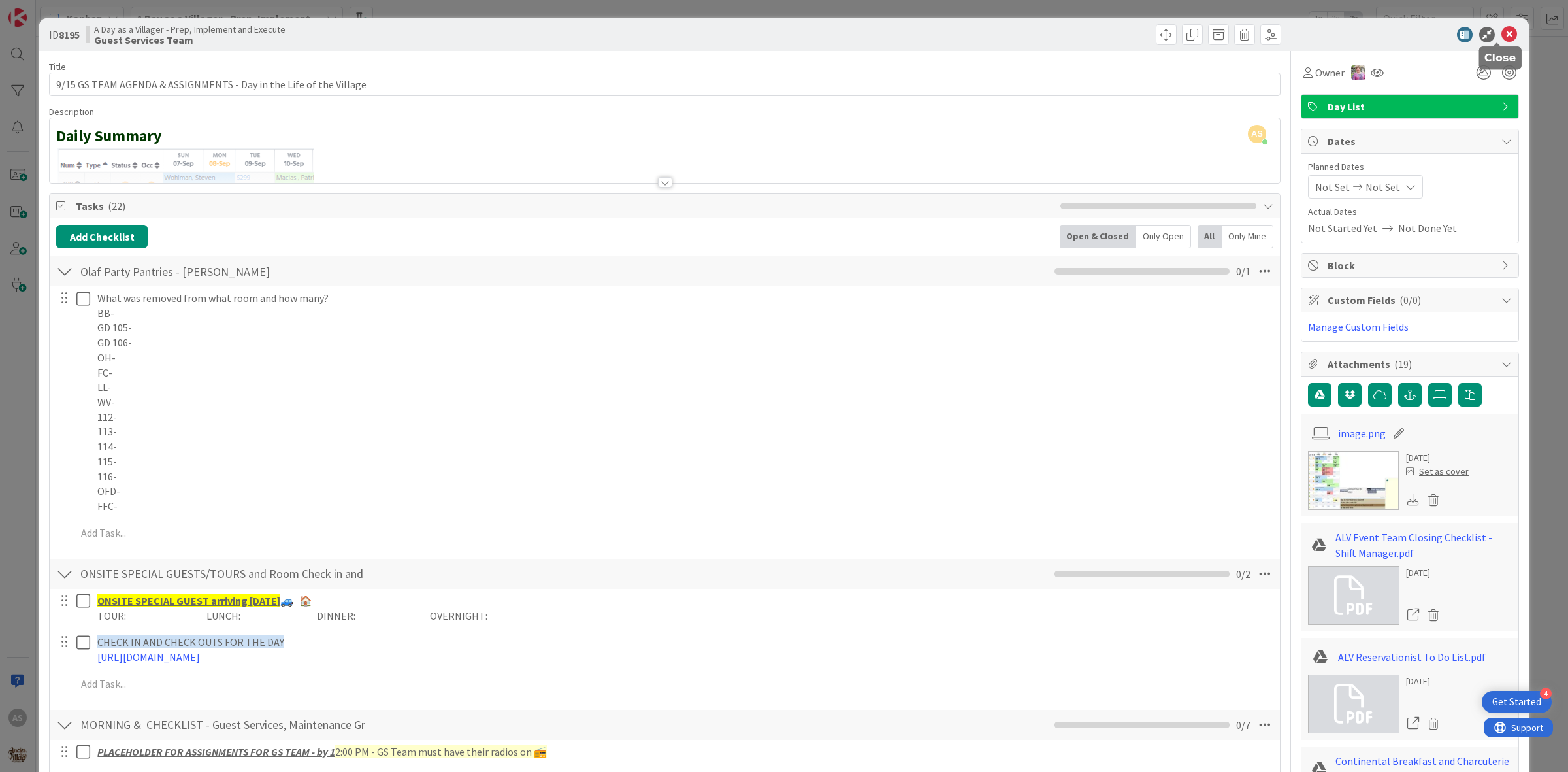
click at [1501, 33] on icon at bounding box center [1509, 34] width 16 height 16
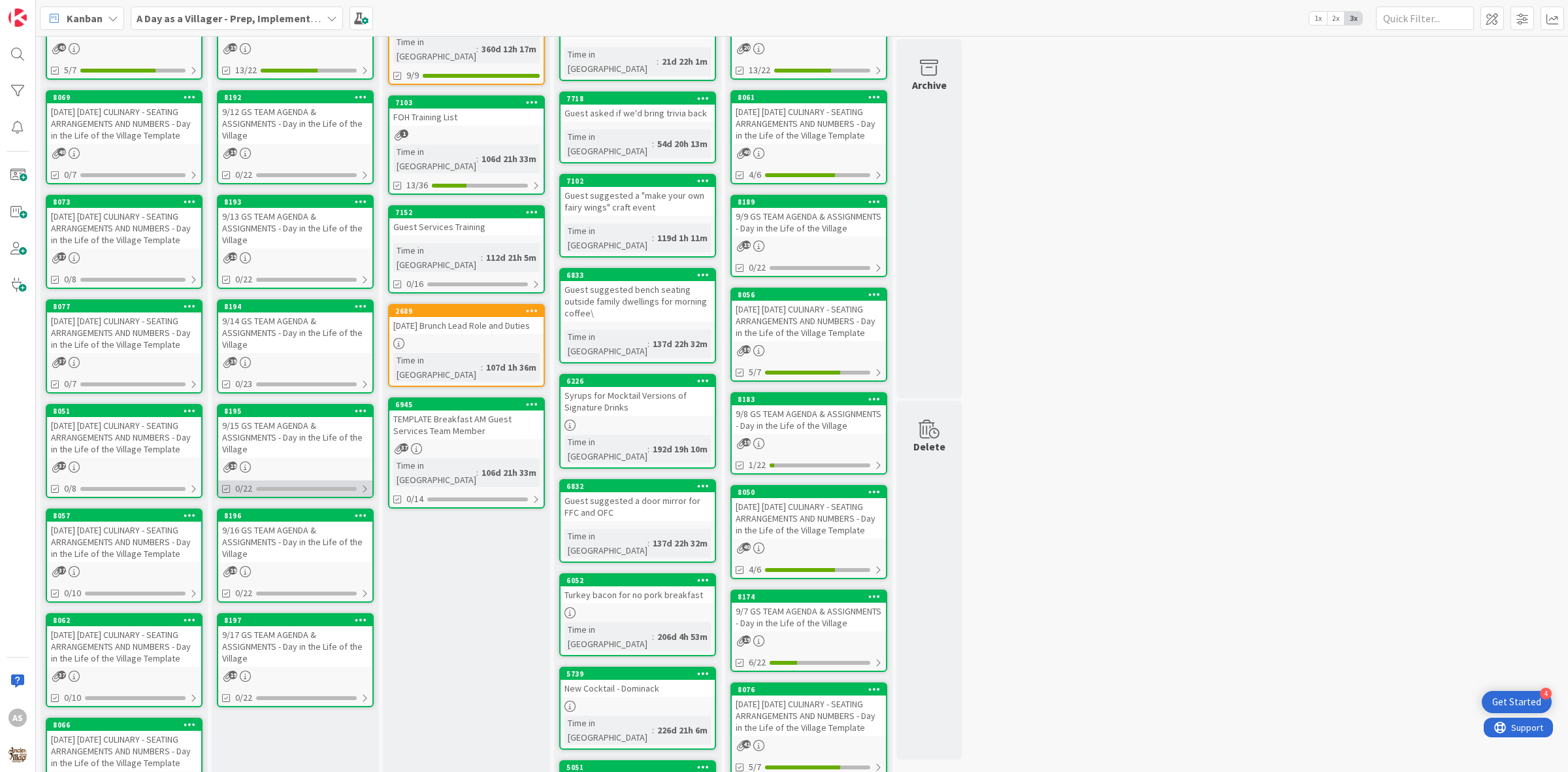
scroll to position [164, 0]
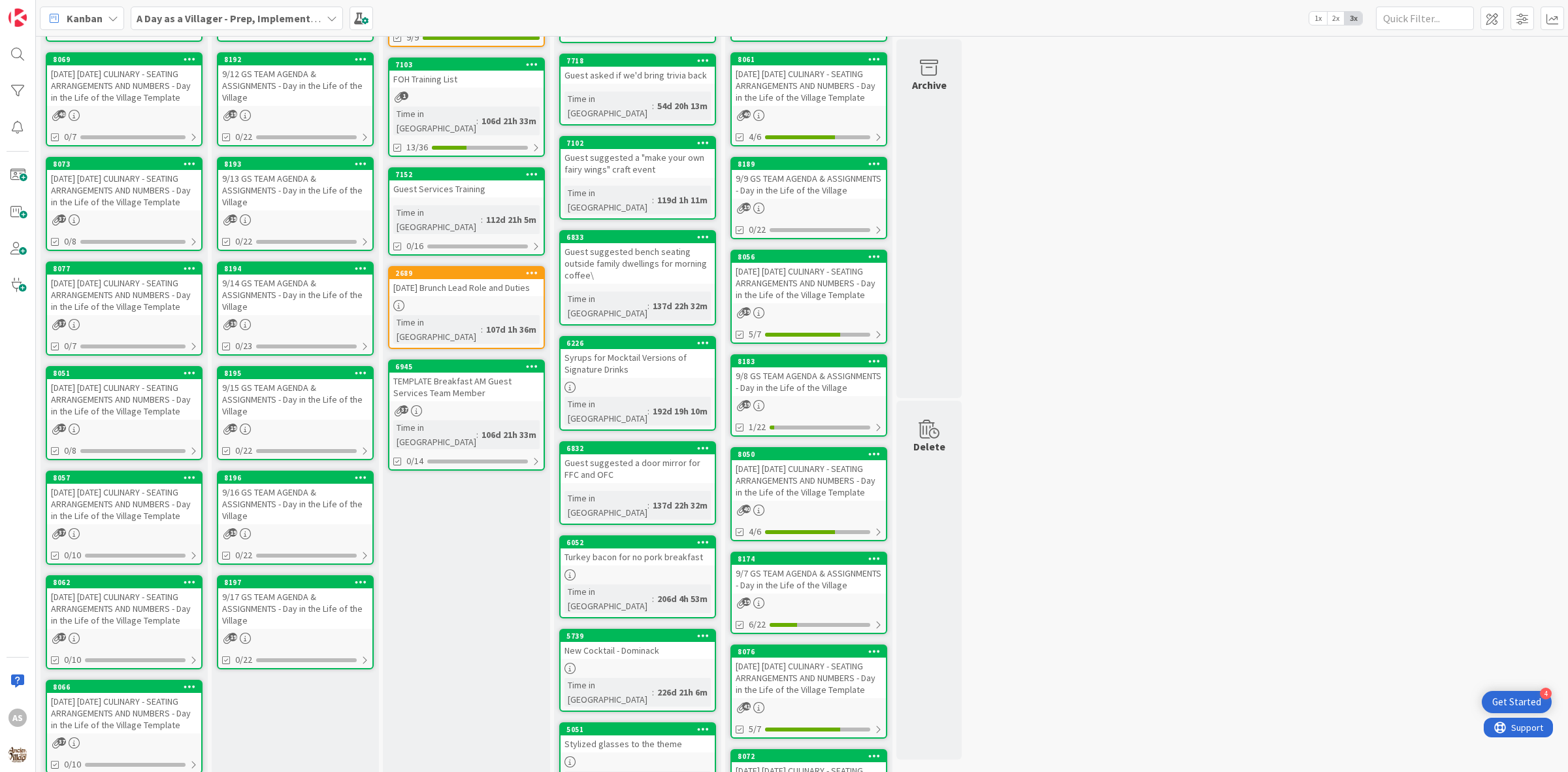
click at [286, 494] on div "9/16 GS TEAM AGENDA & ASSIGNMENTS - Day in the Life of the Village" at bounding box center [295, 503] width 154 height 40
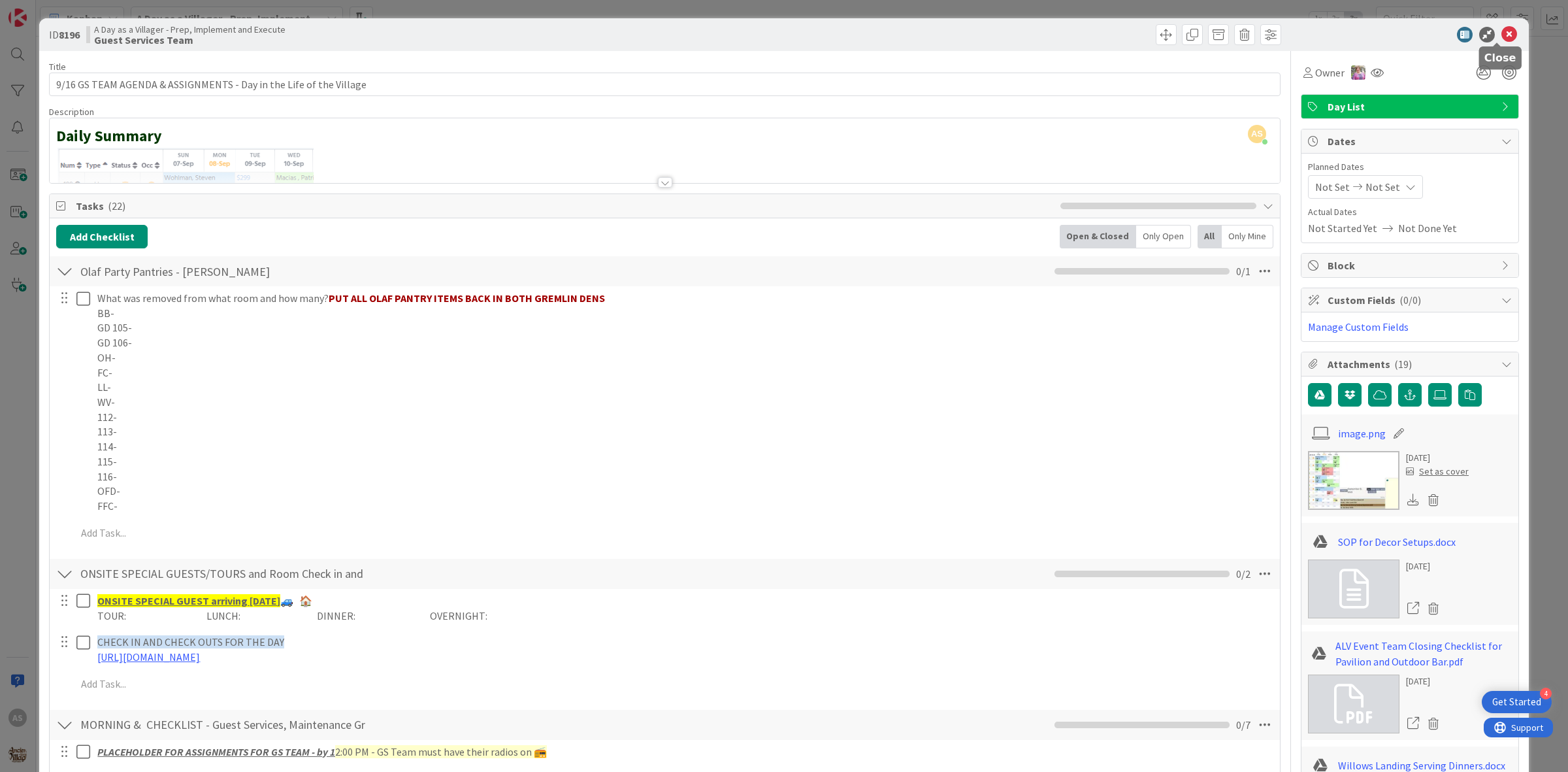
click at [1501, 37] on icon at bounding box center [1509, 34] width 16 height 16
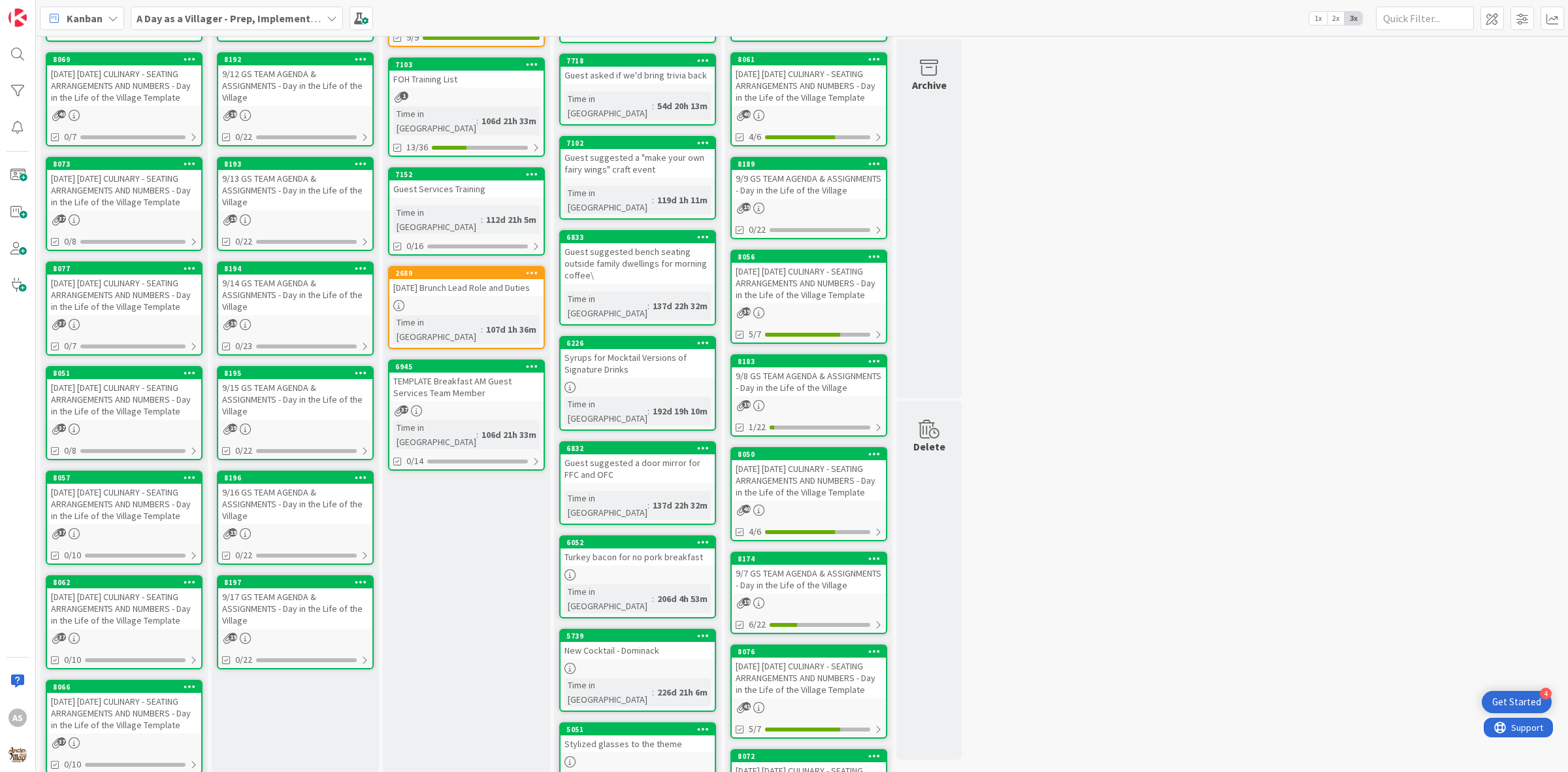
click at [87, 203] on div "[DATE] [DATE] CULINARY - SEATING ARRANGEMENTS AND NUMBERS - Day in the Life of …" at bounding box center [124, 190] width 154 height 40
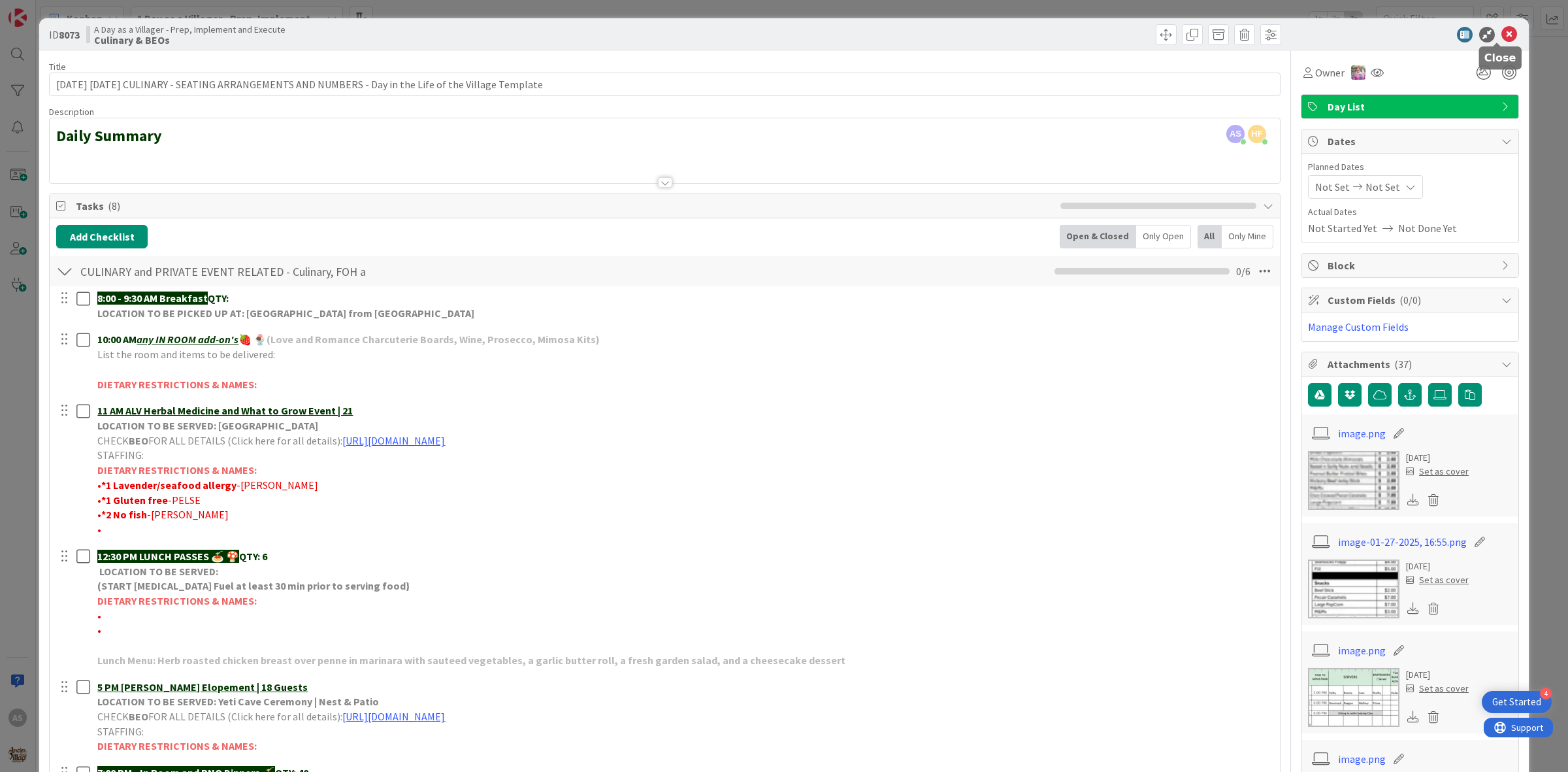
click at [1501, 31] on icon at bounding box center [1509, 34] width 16 height 16
